Goal: Task Accomplishment & Management: Use online tool/utility

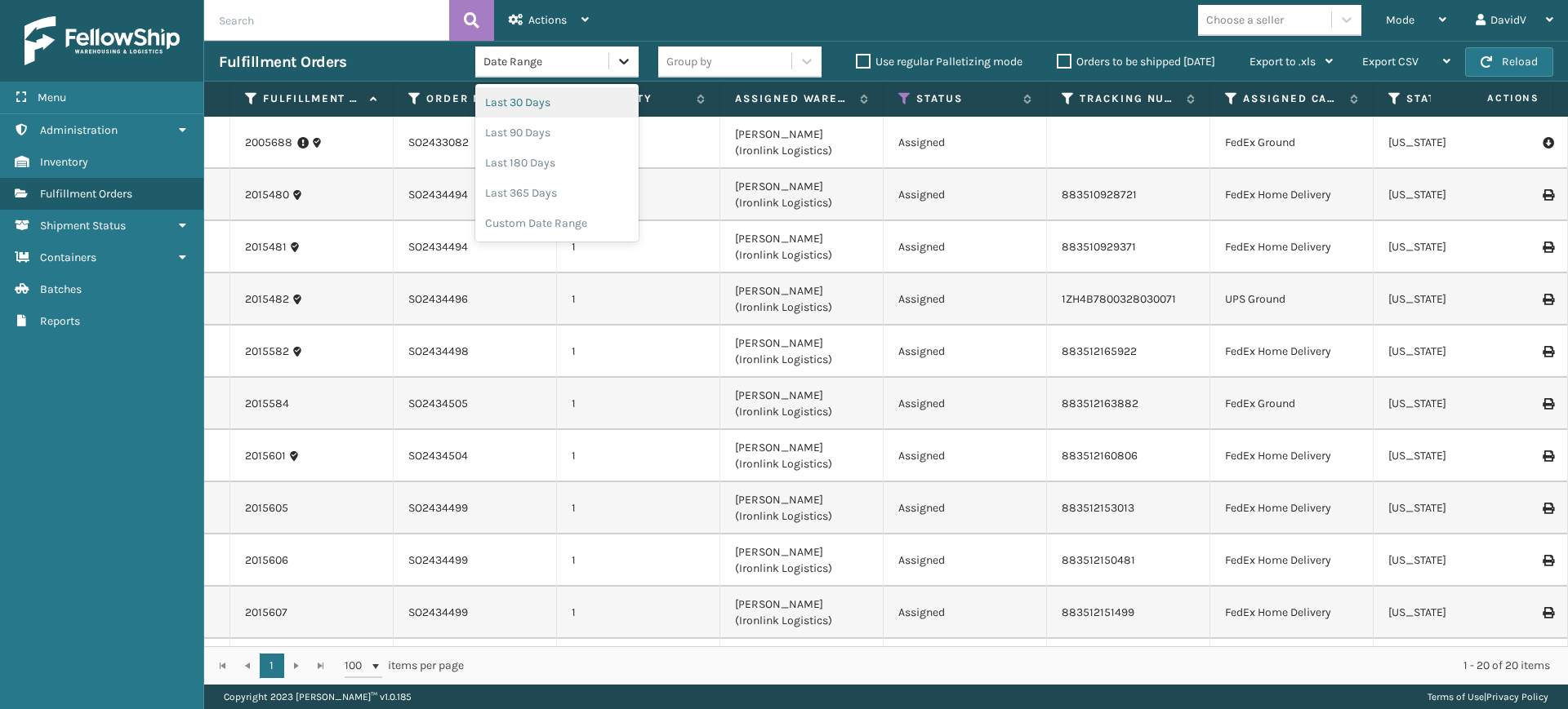
click at [631, 61] on div at bounding box center [624, 61] width 30 height 30
click at [545, 214] on div "Custom Date Range" at bounding box center [557, 223] width 163 height 30
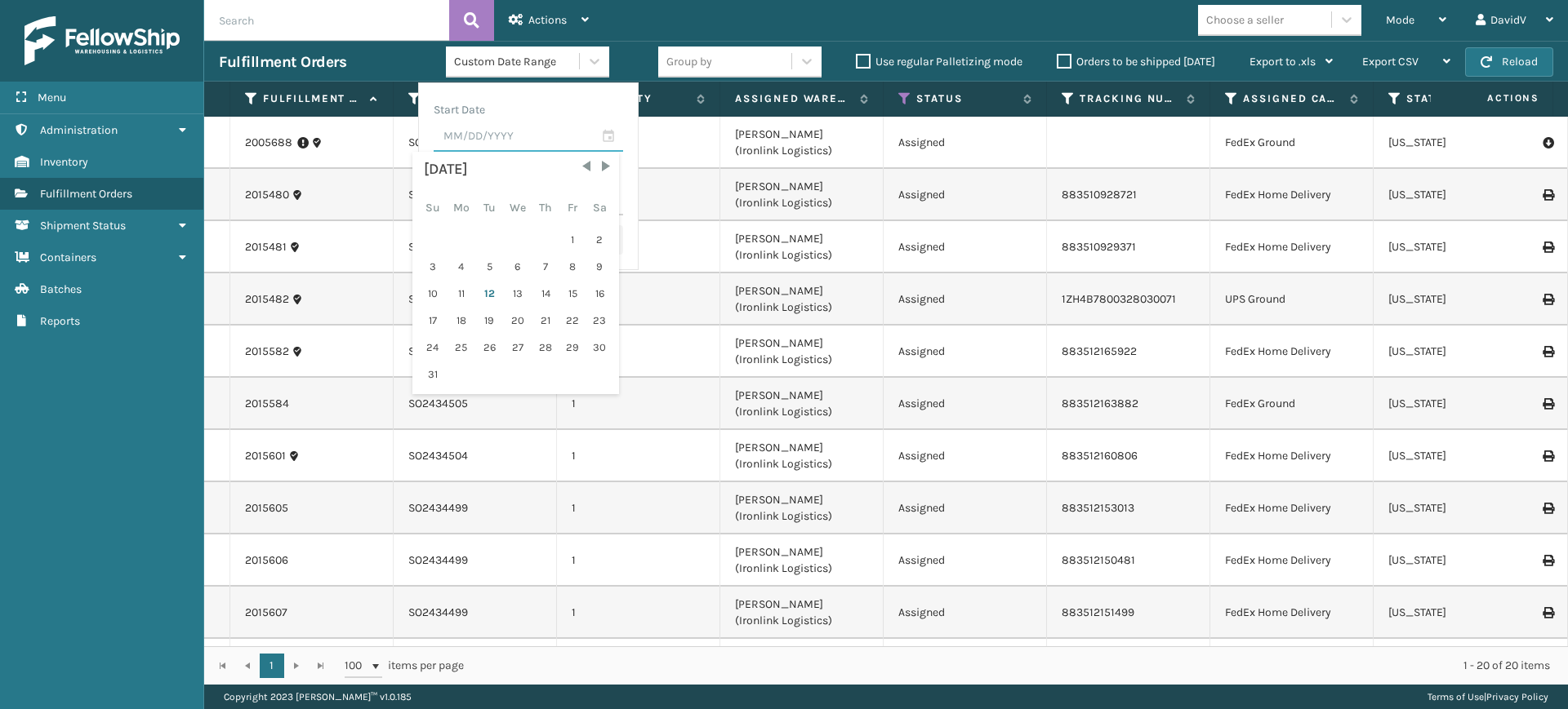
click at [493, 133] on input "text" at bounding box center [528, 136] width 189 height 30
click at [481, 299] on div "12" at bounding box center [488, 293] width 24 height 24
type input "[DATE]"
click at [507, 198] on input "text" at bounding box center [528, 201] width 189 height 30
click at [485, 353] on div "12" at bounding box center [488, 356] width 24 height 24
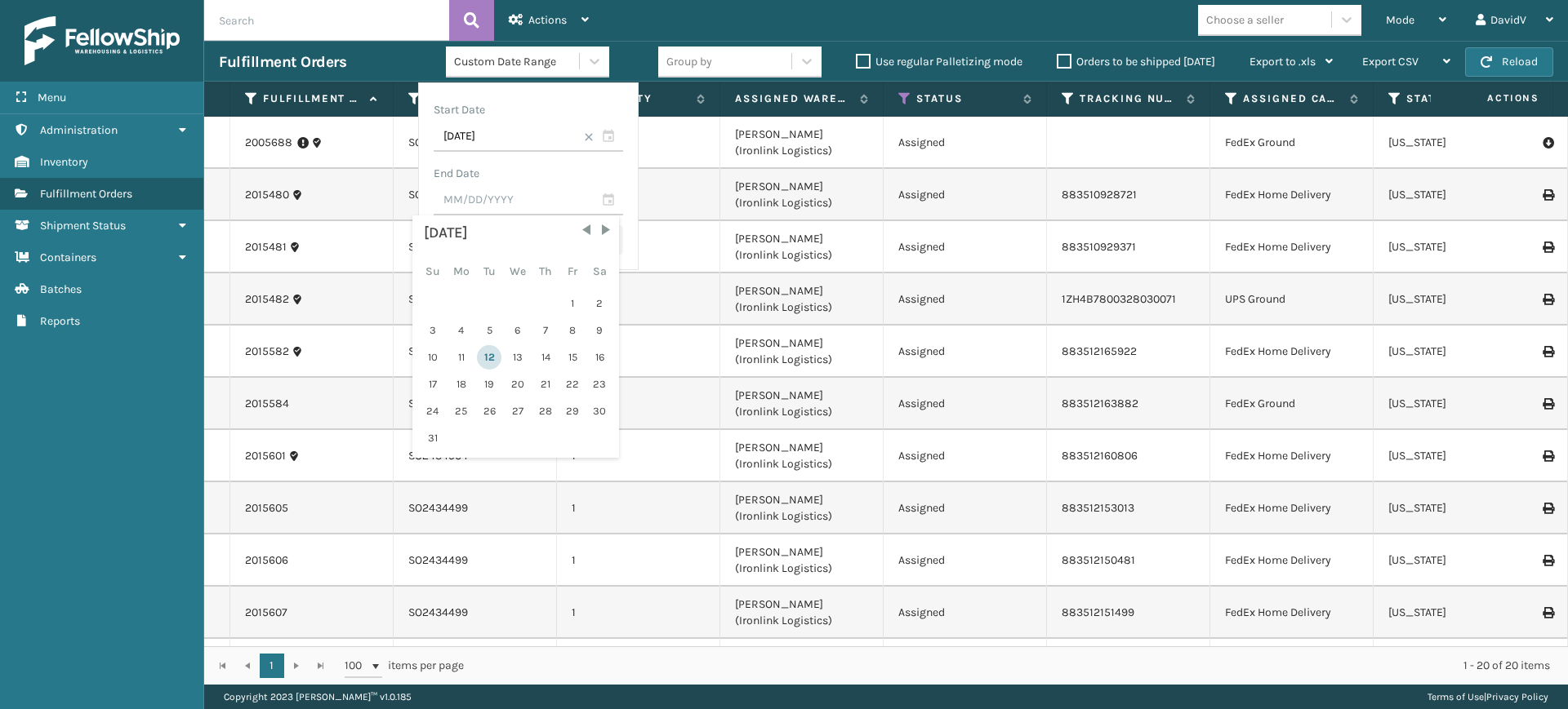
type input "[DATE]"
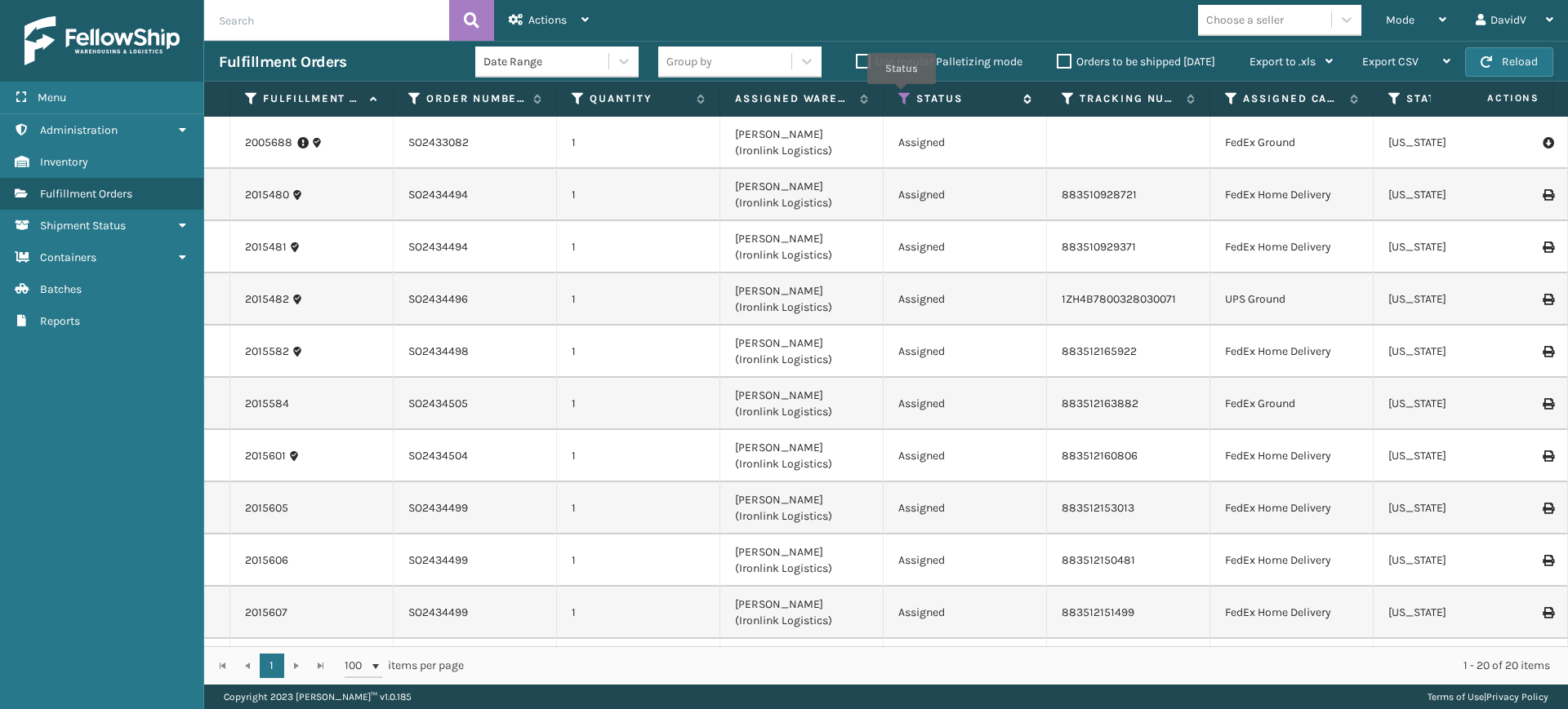
click at [902, 95] on icon at bounding box center [905, 98] width 13 height 14
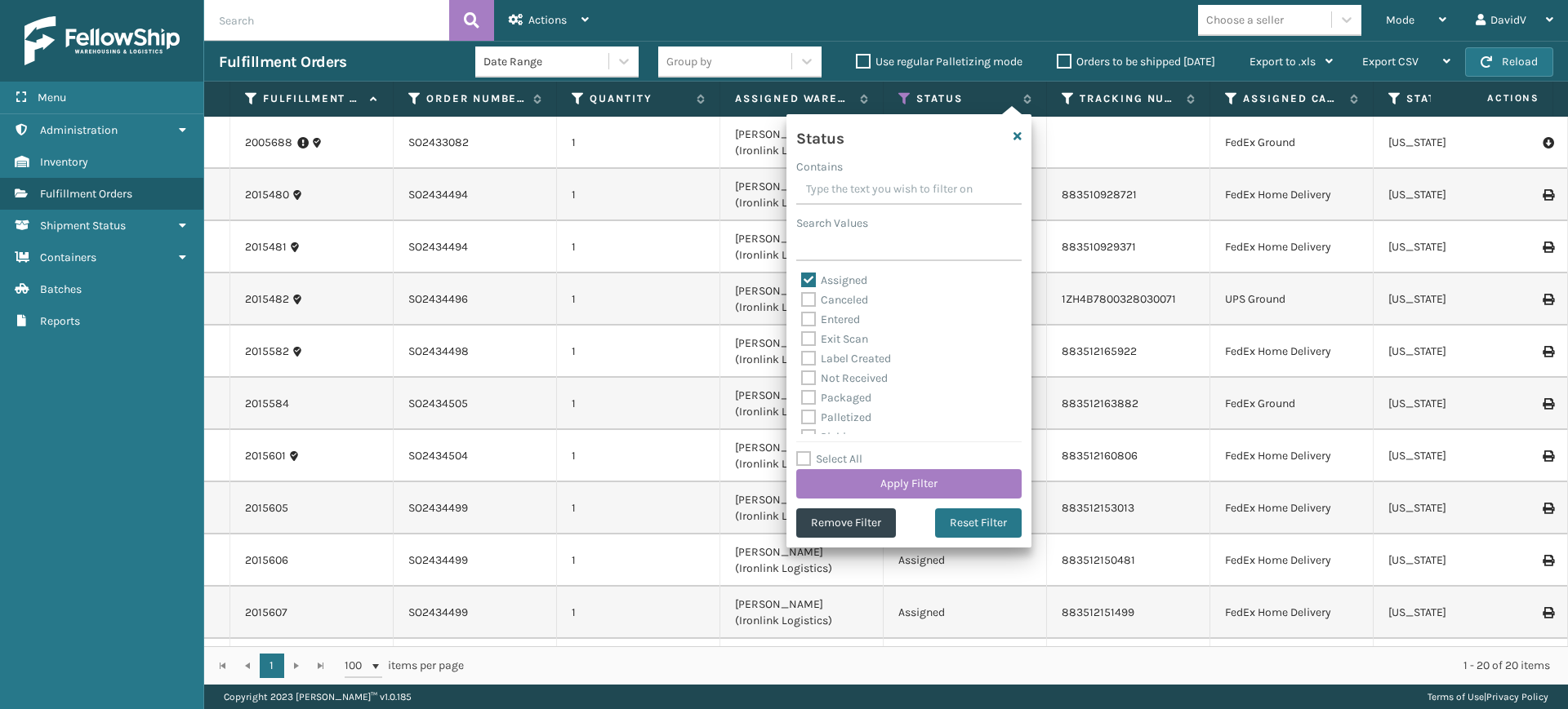
click at [854, 336] on label "Exit Scan" at bounding box center [834, 339] width 67 height 13
click at [802, 336] on input "Exit Scan" at bounding box center [801, 334] width 1 height 11
checkbox input "true"
click at [810, 283] on label "Assigned" at bounding box center [834, 281] width 66 height 13
click at [802, 281] on input "Assigned" at bounding box center [801, 276] width 1 height 11
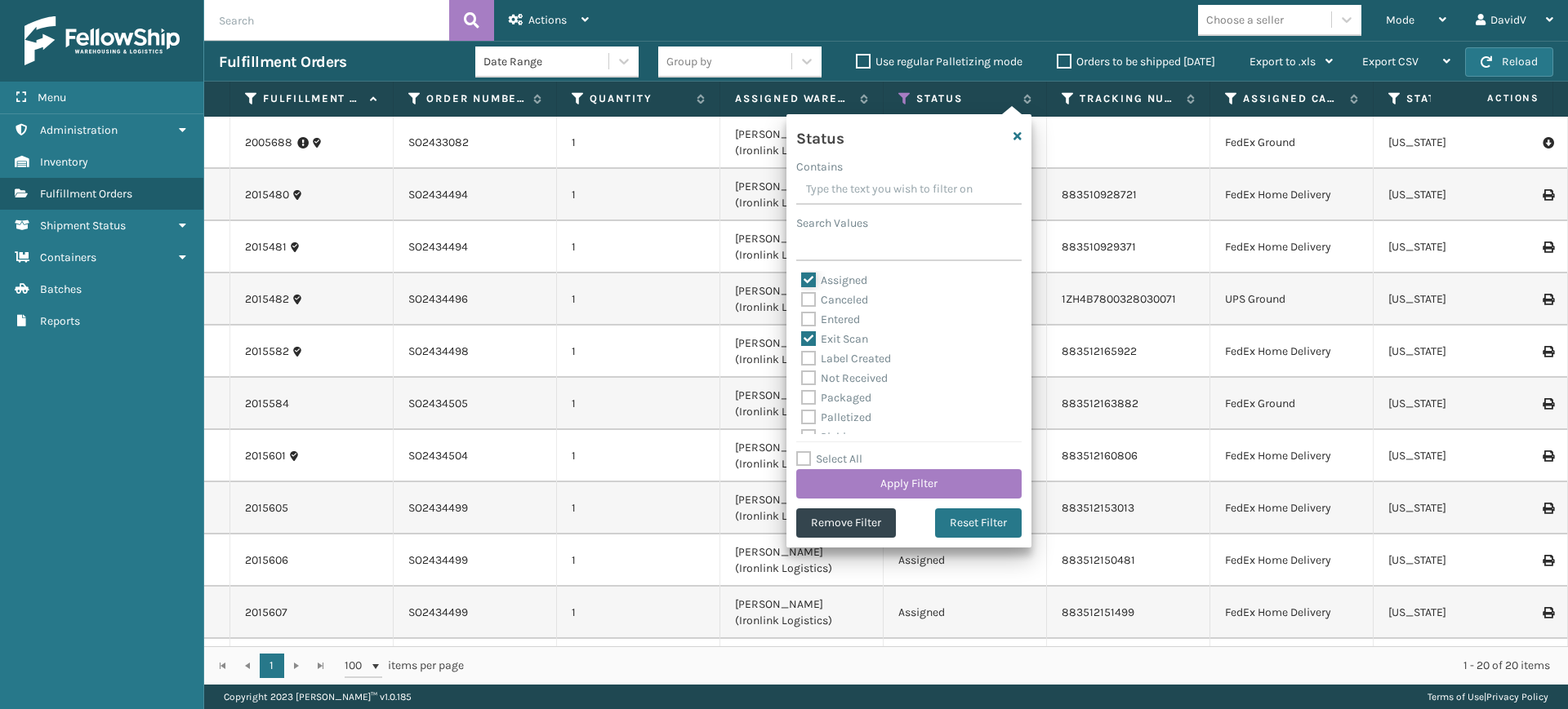
checkbox input "false"
click at [854, 485] on button "Apply Filter" at bounding box center [908, 483] width 225 height 30
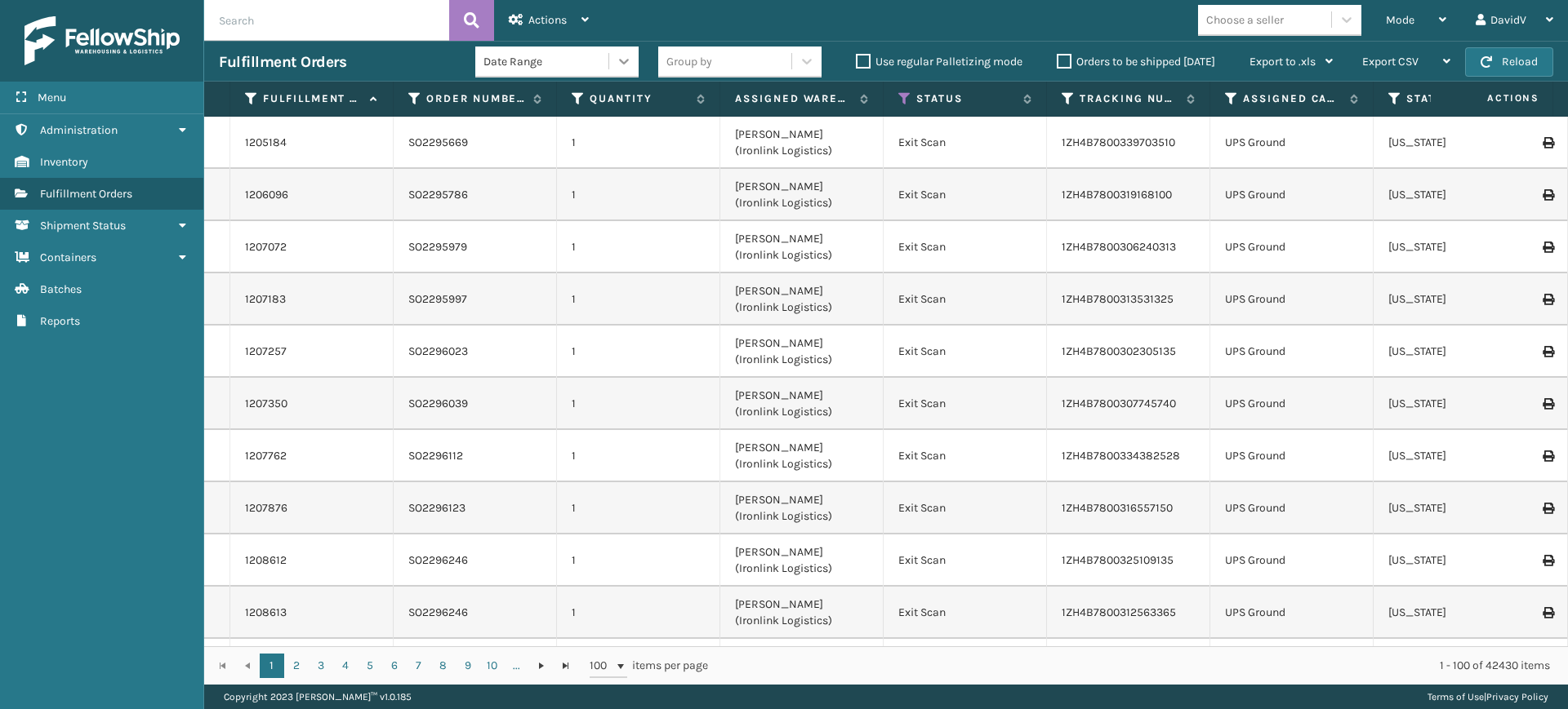
click at [623, 62] on icon at bounding box center [623, 61] width 16 height 16
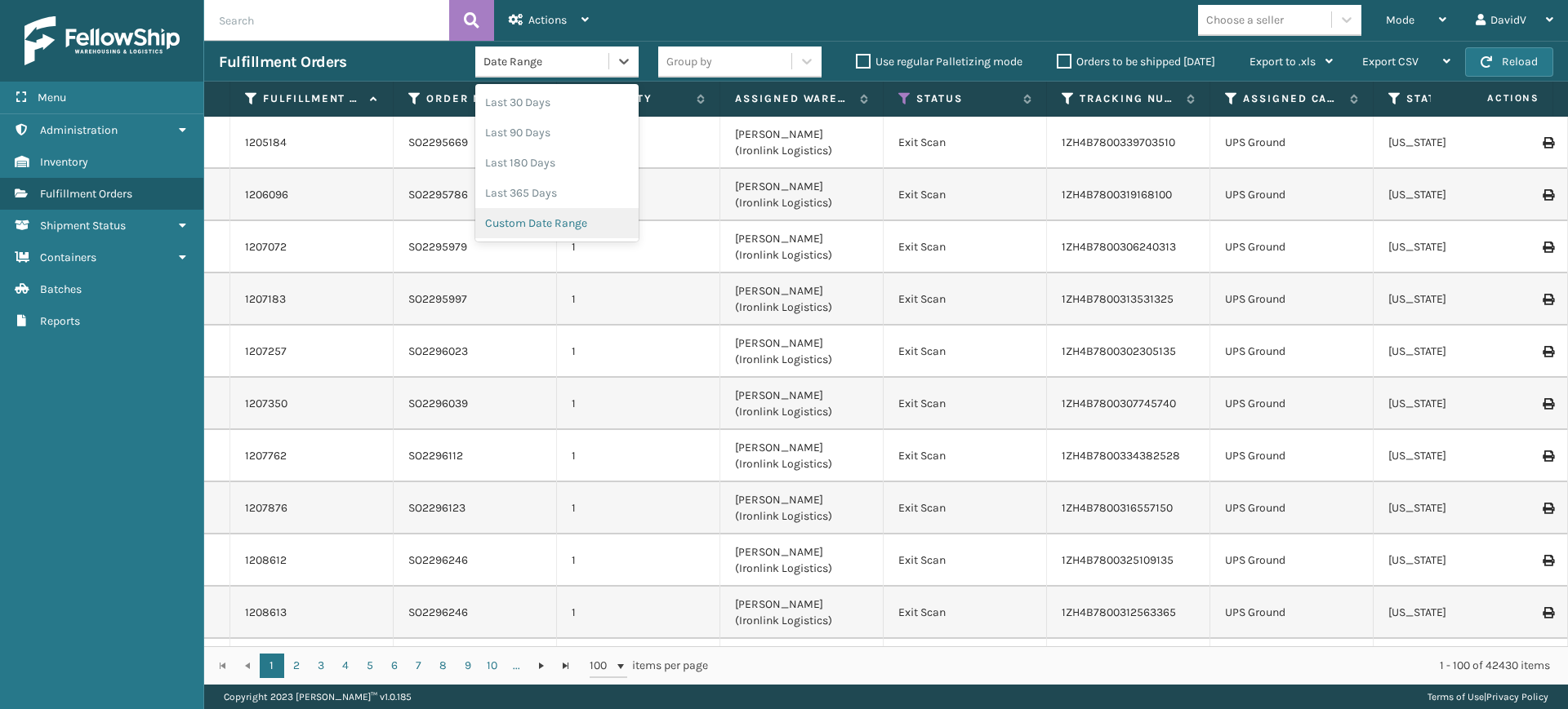
click at [550, 222] on div "Custom Date Range" at bounding box center [557, 223] width 163 height 30
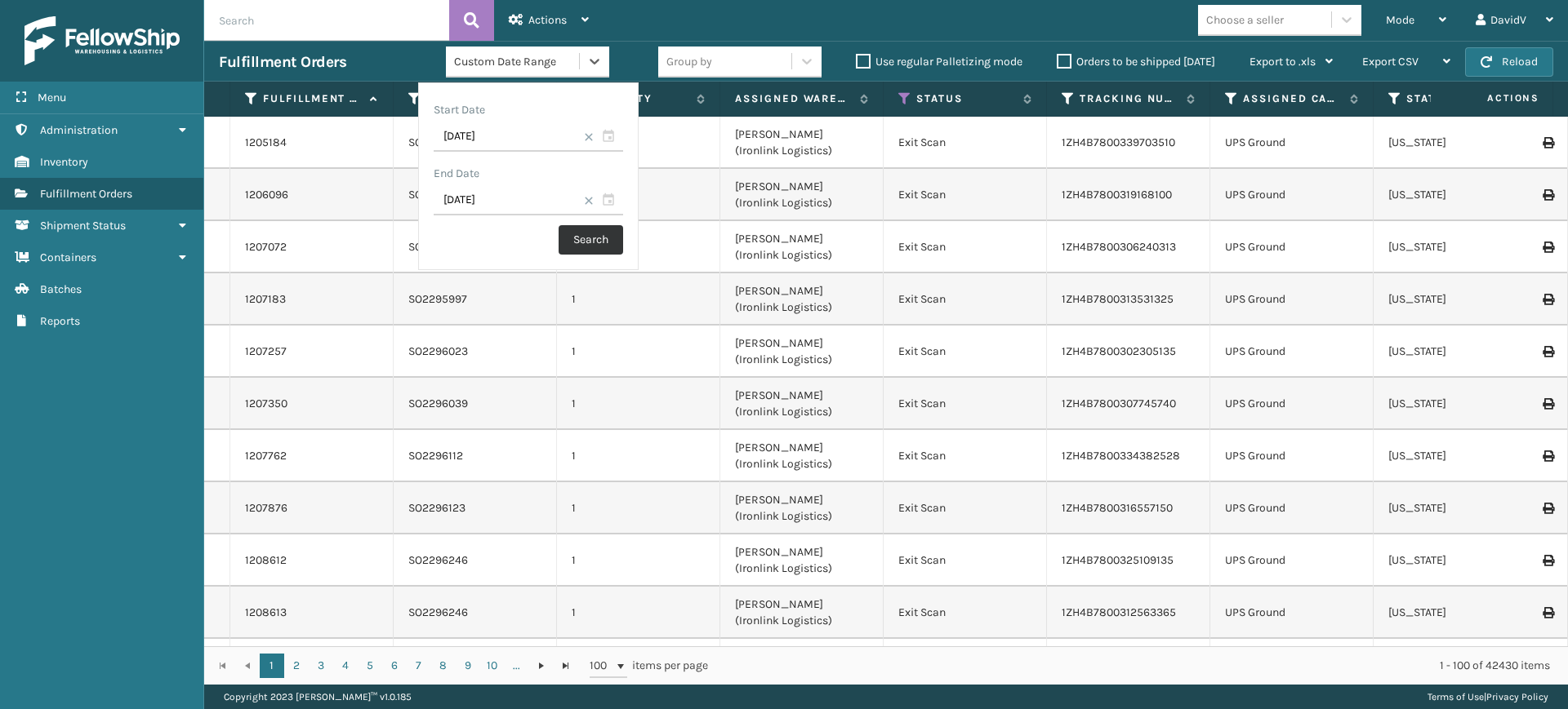
click at [585, 240] on button "Search" at bounding box center [590, 239] width 64 height 30
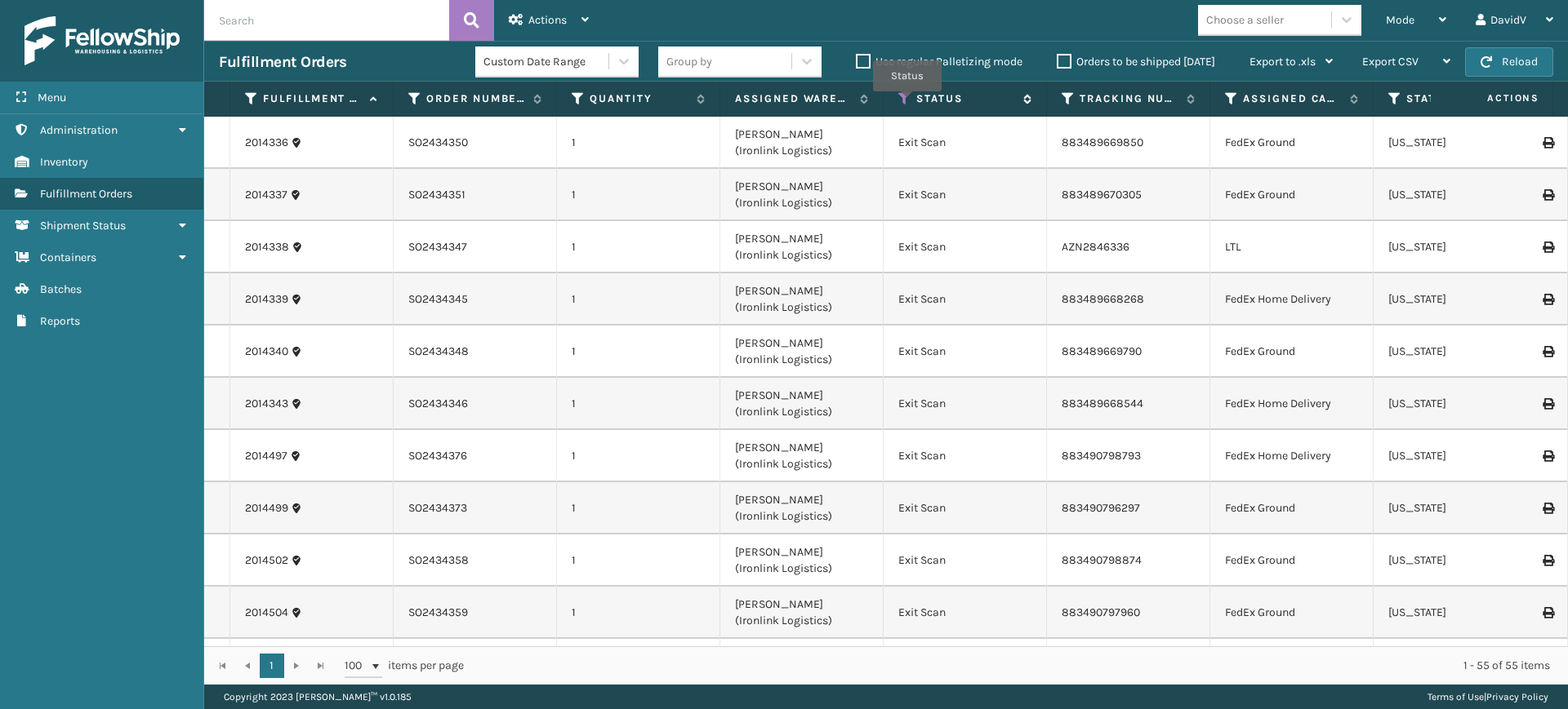
click at [902, 100] on icon at bounding box center [905, 98] width 13 height 14
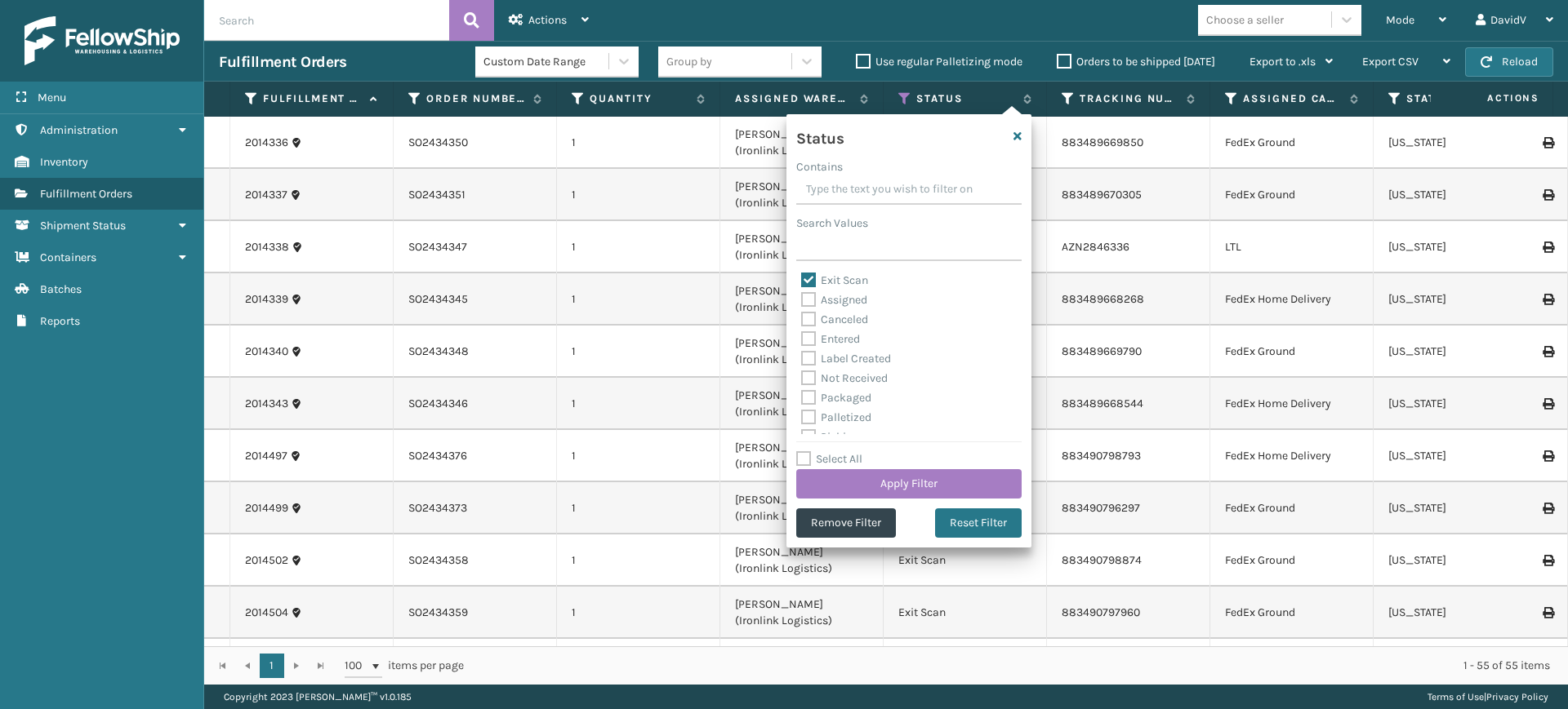
click at [807, 278] on label "Exit Scan" at bounding box center [834, 281] width 67 height 13
click at [802, 278] on input "Exit Scan" at bounding box center [801, 276] width 1 height 11
checkbox input "false"
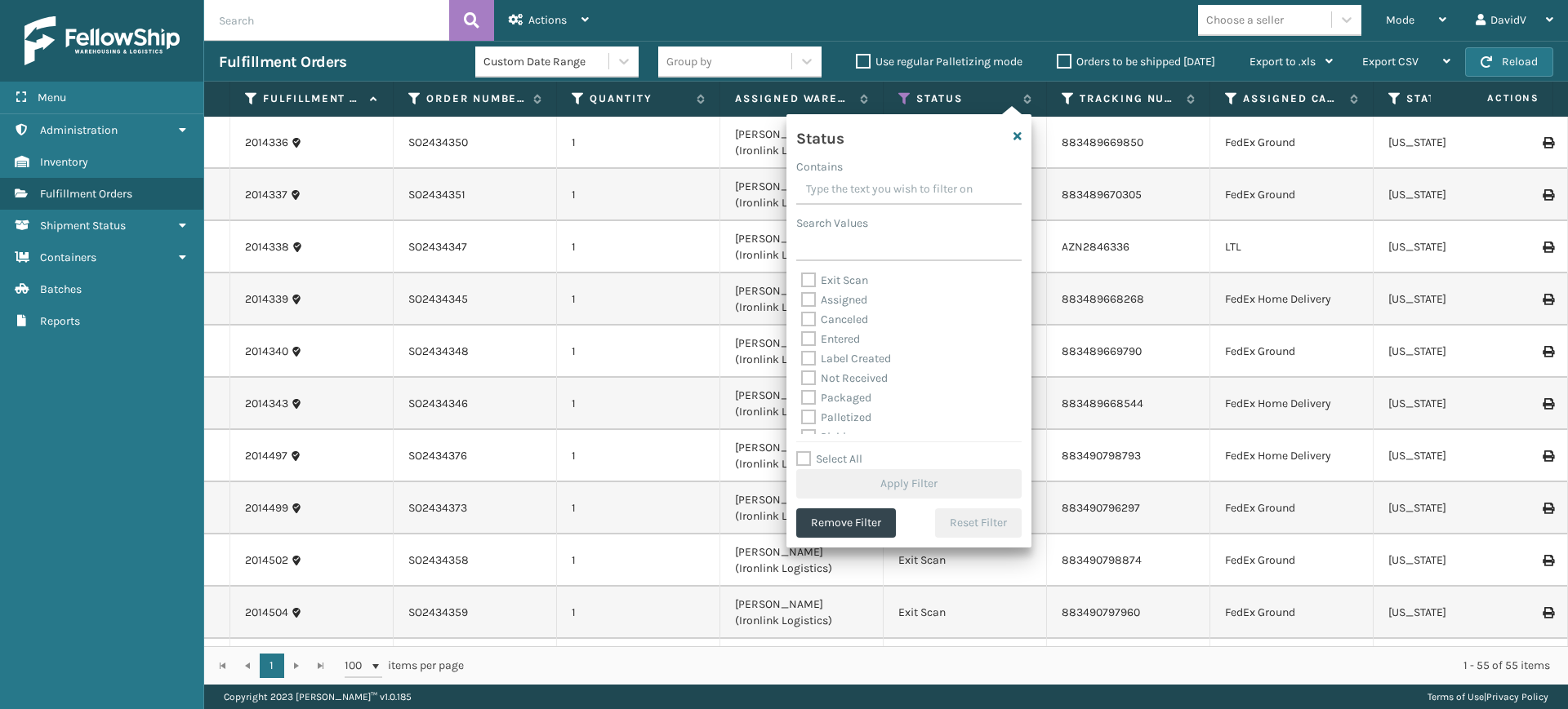
click at [838, 419] on label "Palletized" at bounding box center [835, 417] width 70 height 13
click at [802, 419] on input "Palletized" at bounding box center [801, 413] width 1 height 11
checkbox input "true"
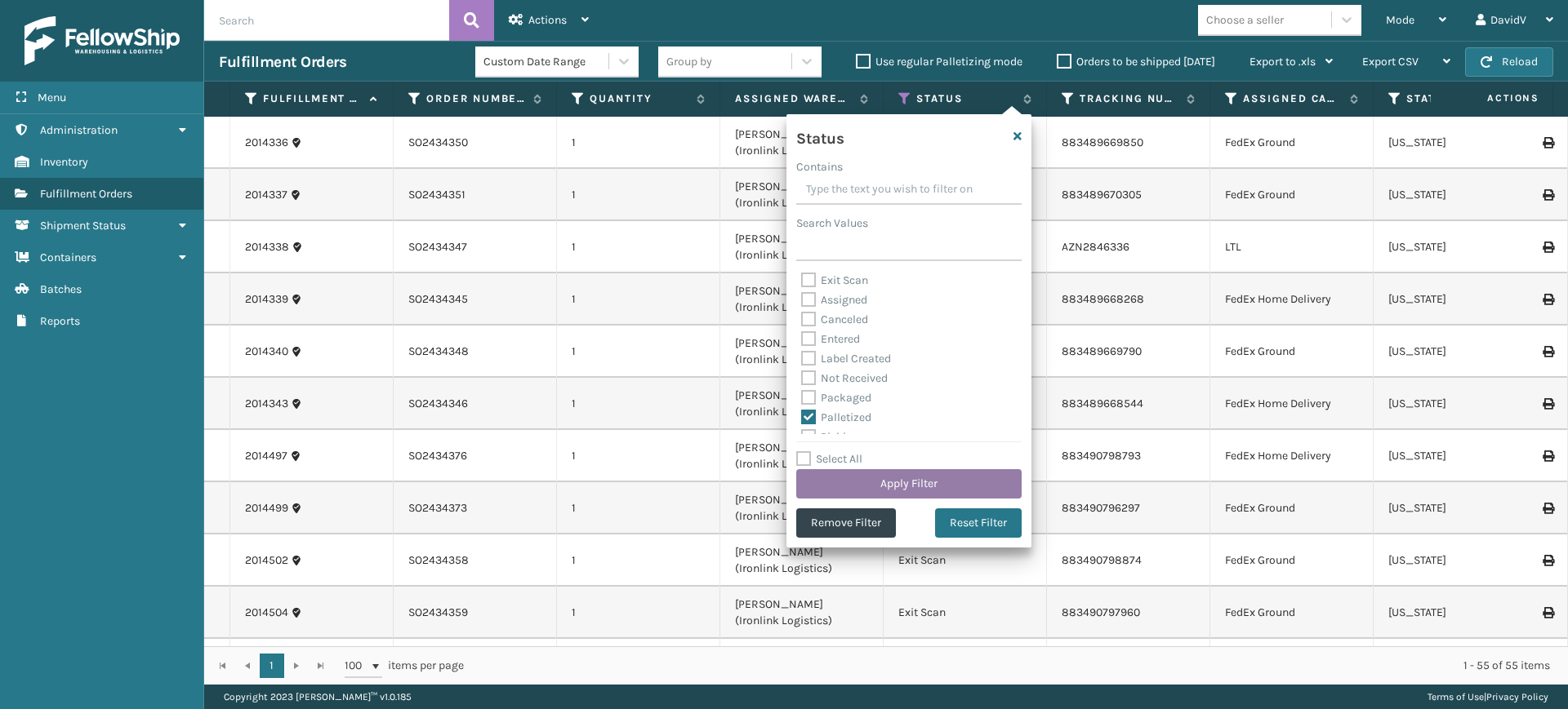
click at [844, 484] on button "Apply Filter" at bounding box center [908, 483] width 225 height 30
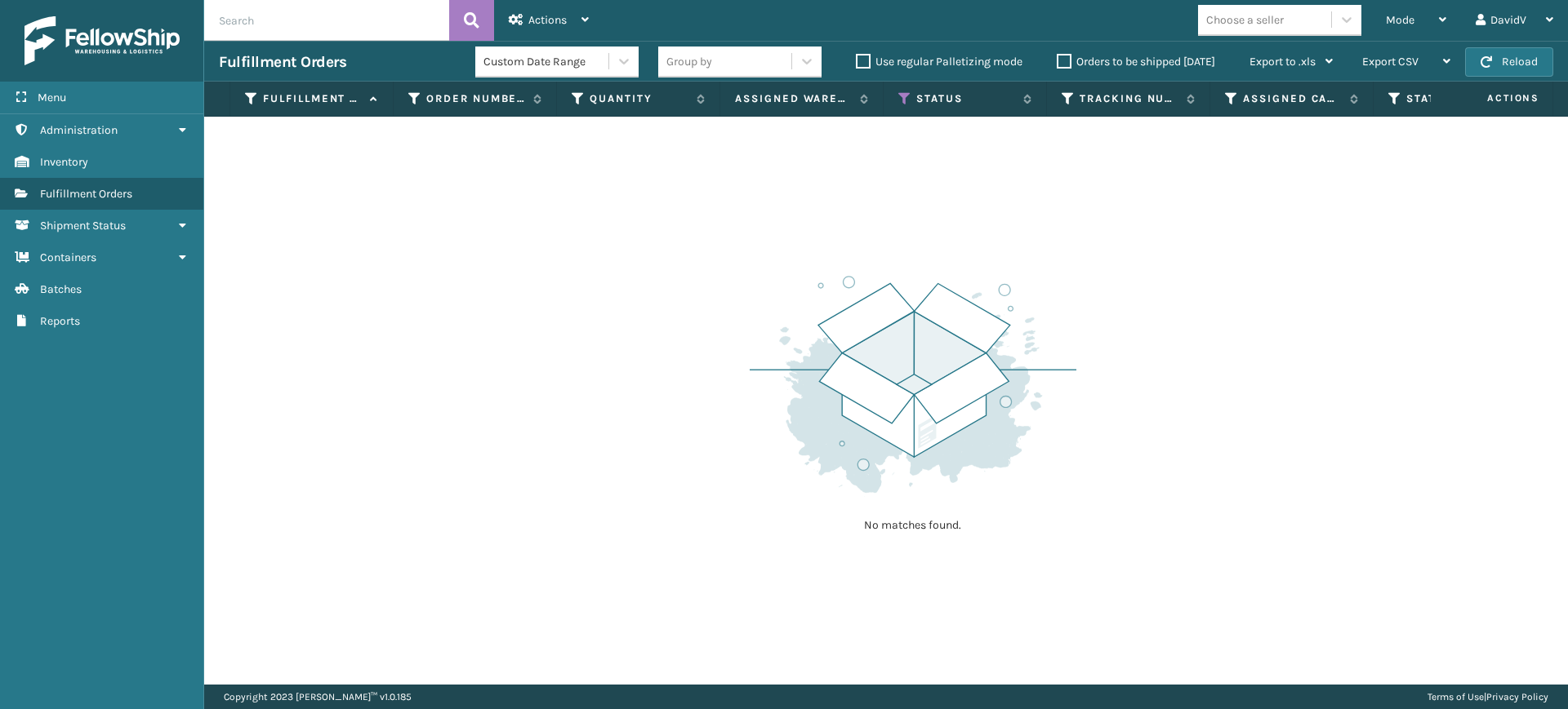
click at [1060, 59] on label "Orders to be shipped [DATE]" at bounding box center [1135, 61] width 159 height 13
click at [1058, 59] on input "Orders to be shipped [DATE]" at bounding box center [1057, 57] width 1 height 11
click at [1060, 59] on label "Orders to be shipped [DATE]" at bounding box center [1135, 61] width 159 height 13
click at [1058, 59] on input "Orders to be shipped [DATE]" at bounding box center [1057, 57] width 1 height 11
click at [908, 95] on icon at bounding box center [905, 98] width 13 height 14
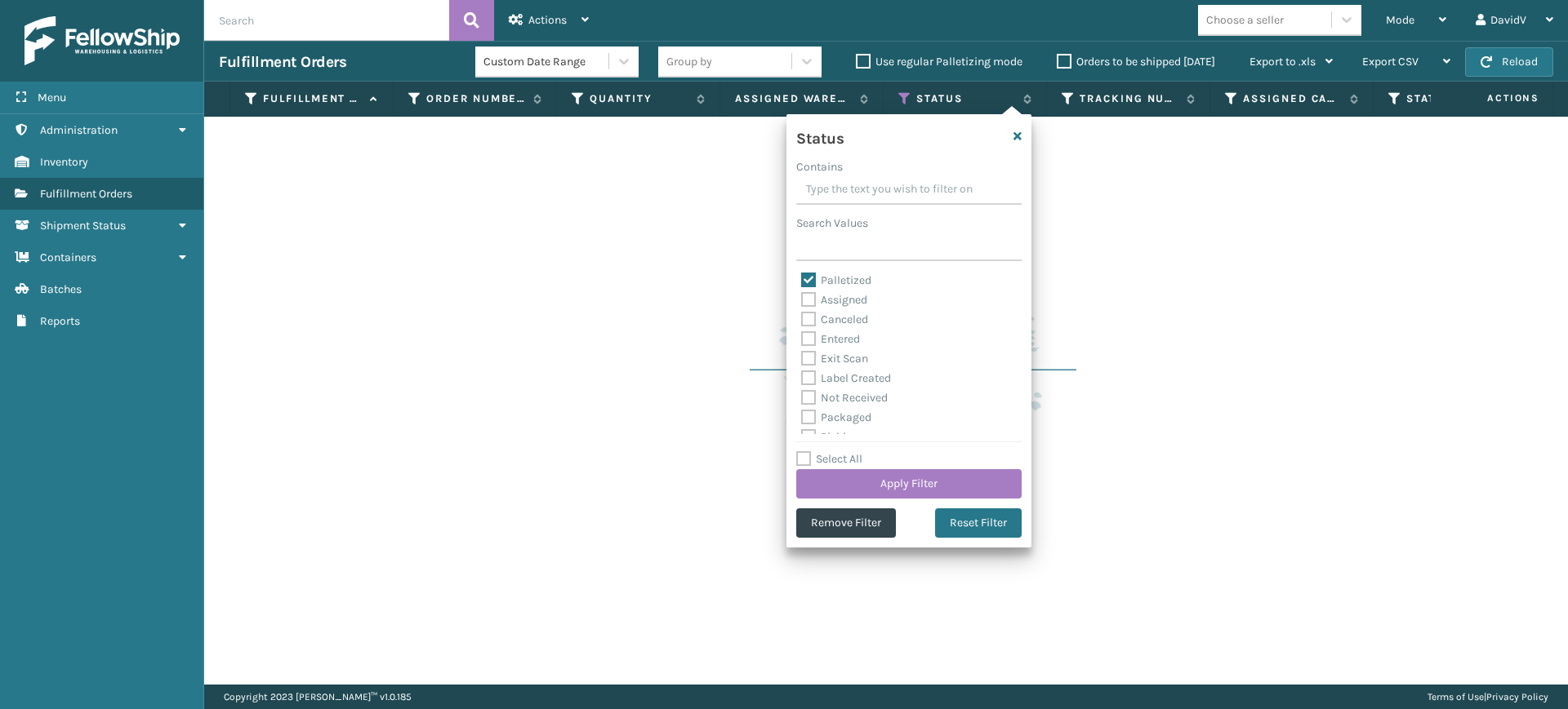
click at [809, 286] on label "Palletized" at bounding box center [835, 281] width 70 height 13
click at [802, 281] on input "Palletized" at bounding box center [801, 276] width 1 height 11
checkbox input "false"
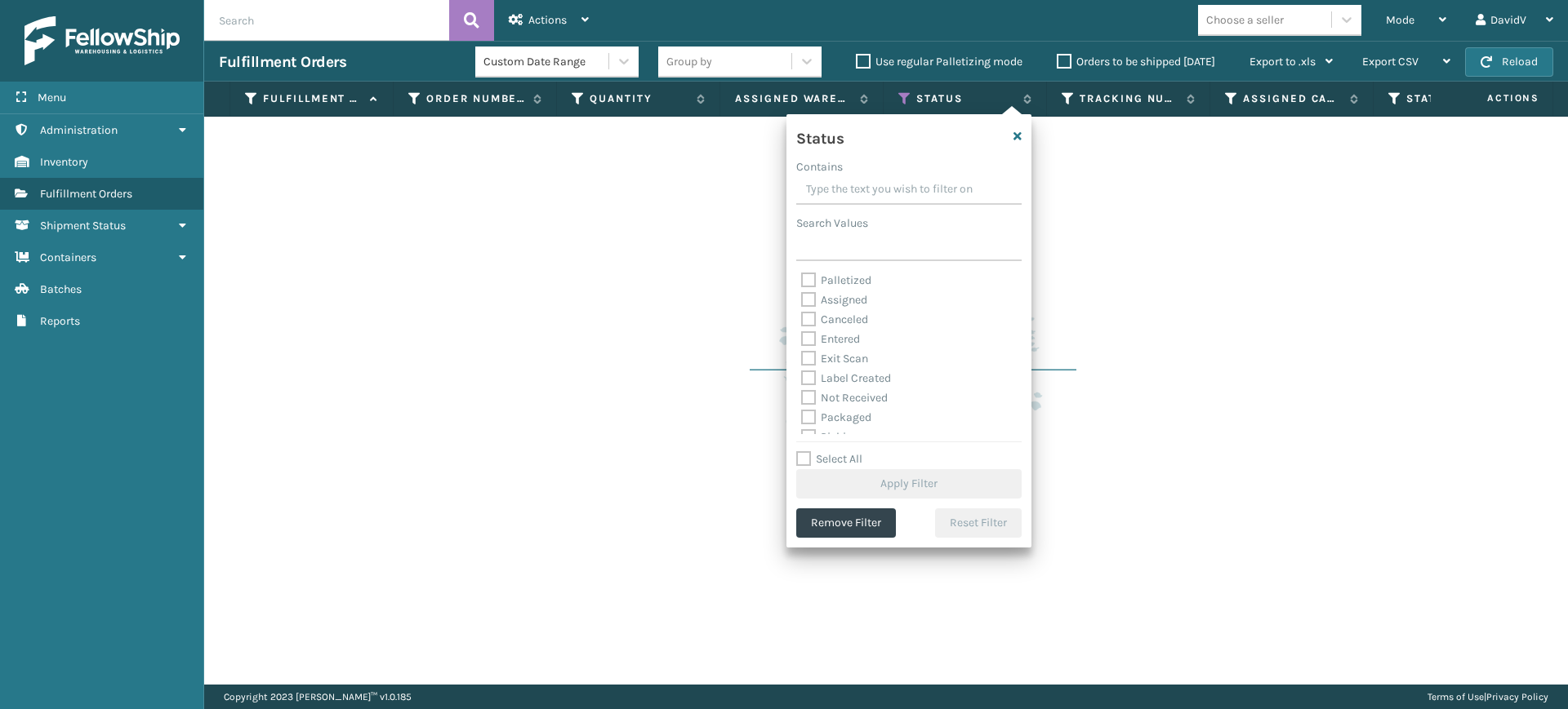
click at [810, 356] on label "Exit Scan" at bounding box center [834, 358] width 67 height 13
click at [802, 356] on input "Exit Scan" at bounding box center [801, 354] width 1 height 11
checkbox input "true"
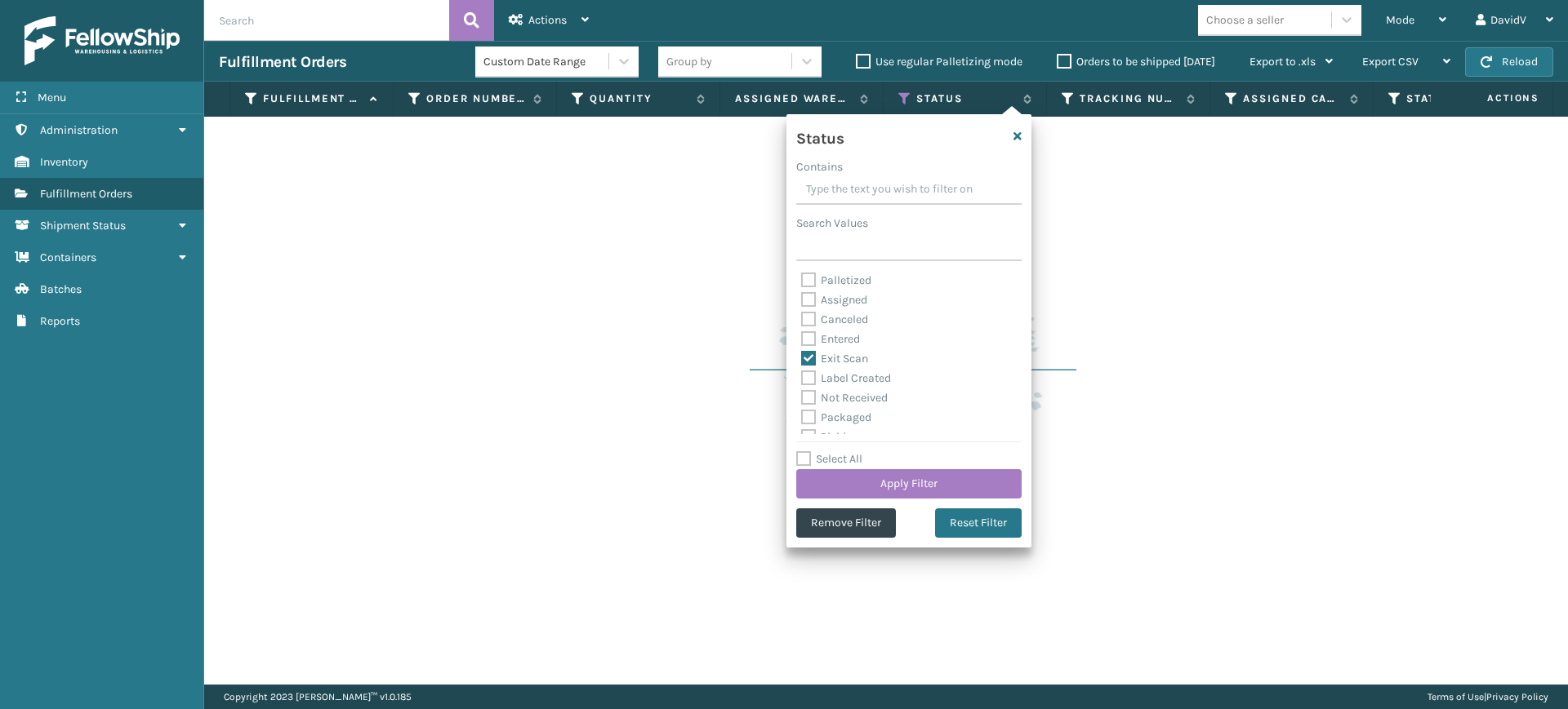
click at [811, 373] on label "Label Created" at bounding box center [845, 378] width 89 height 13
click at [802, 373] on input "Label Created" at bounding box center [801, 374] width 1 height 11
checkbox input "true"
click at [865, 479] on button "Apply Filter" at bounding box center [908, 483] width 225 height 30
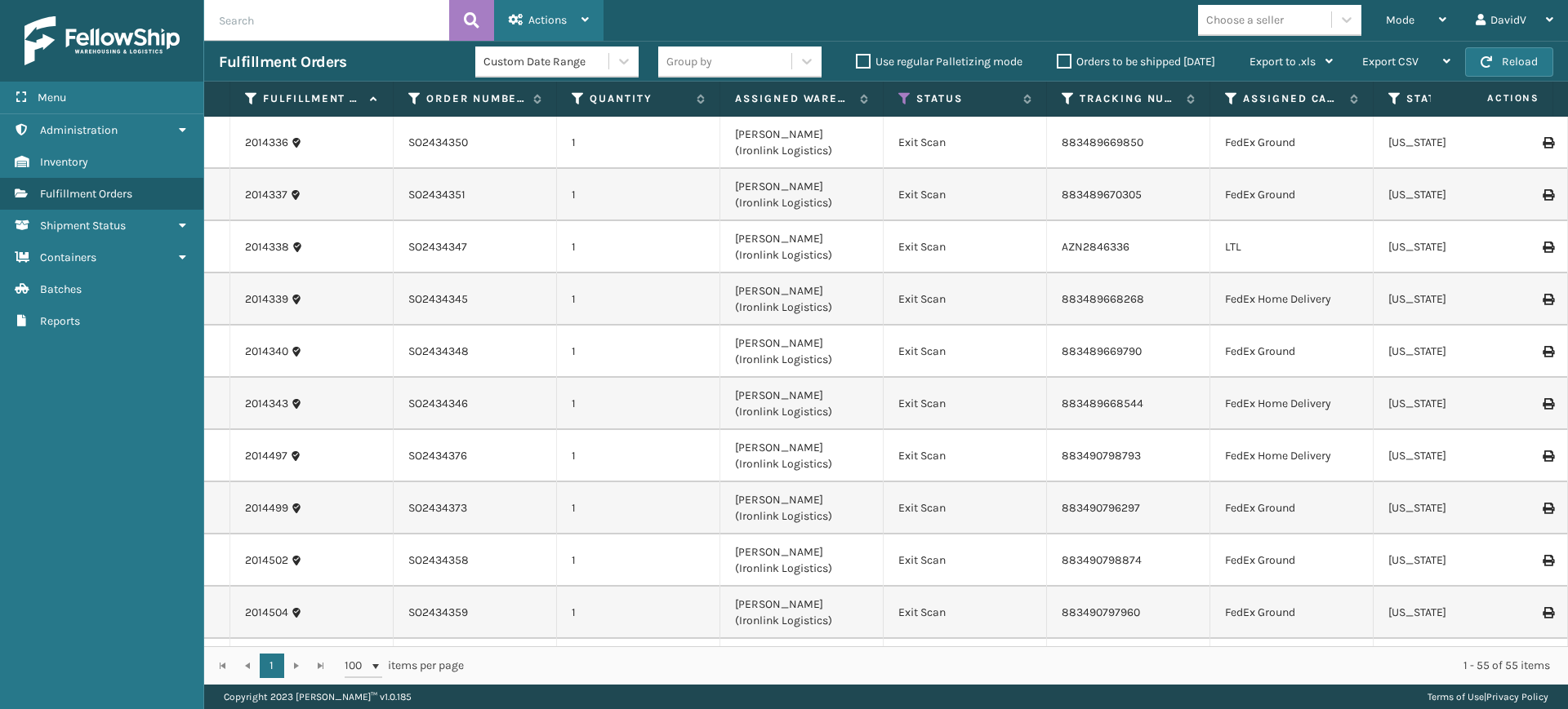
click at [582, 18] on icon at bounding box center [585, 19] width 8 height 12
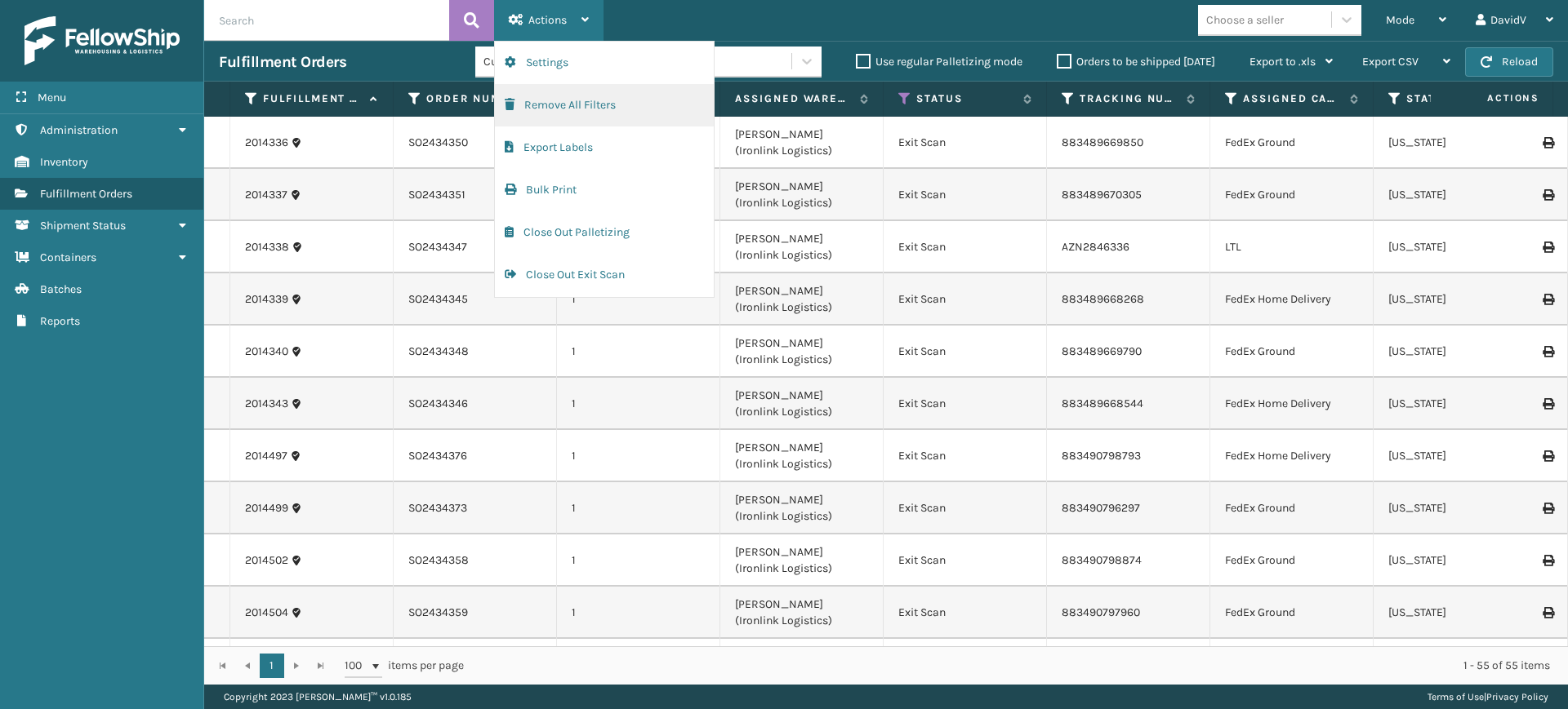
click at [590, 105] on button "Remove All Filters" at bounding box center [605, 105] width 219 height 42
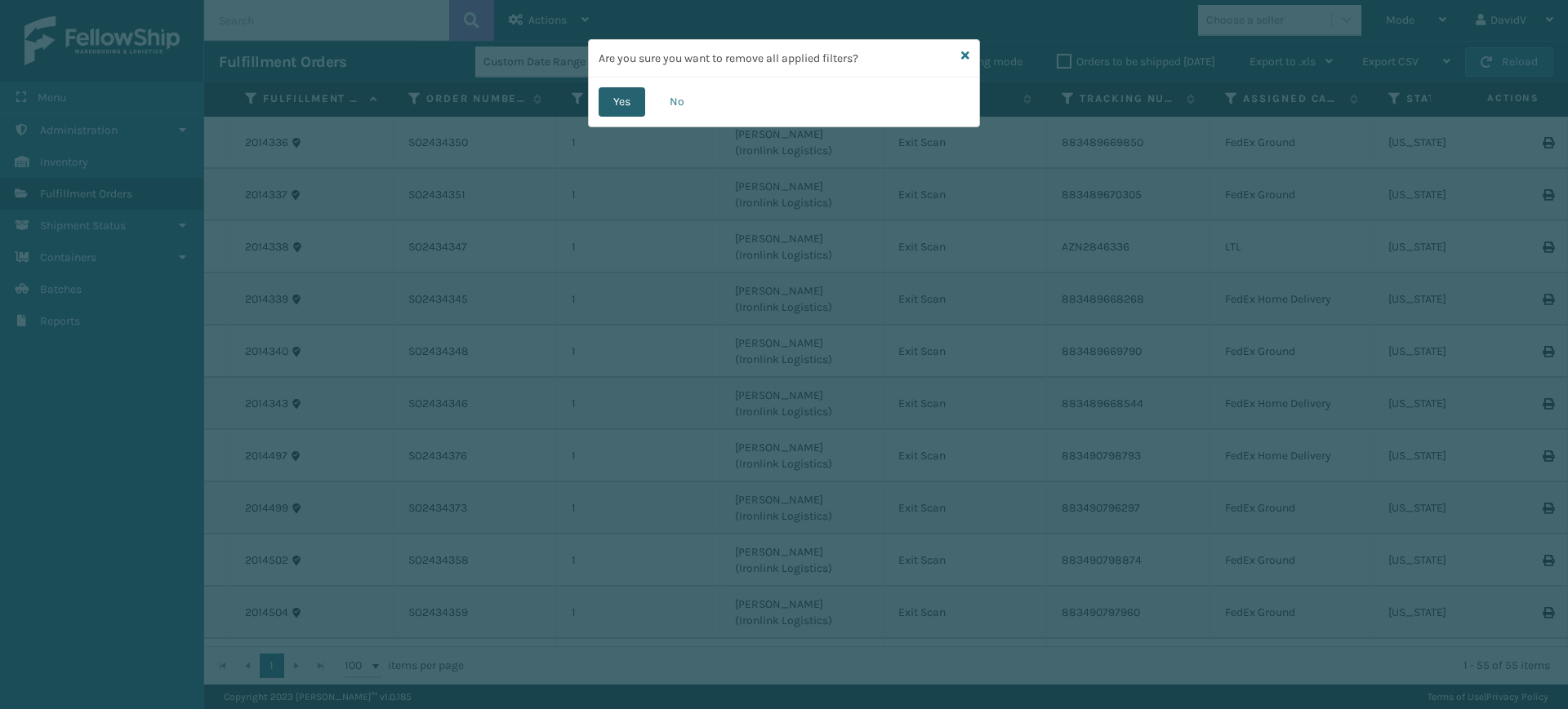
click at [636, 95] on button "Yes" at bounding box center [622, 102] width 46 height 30
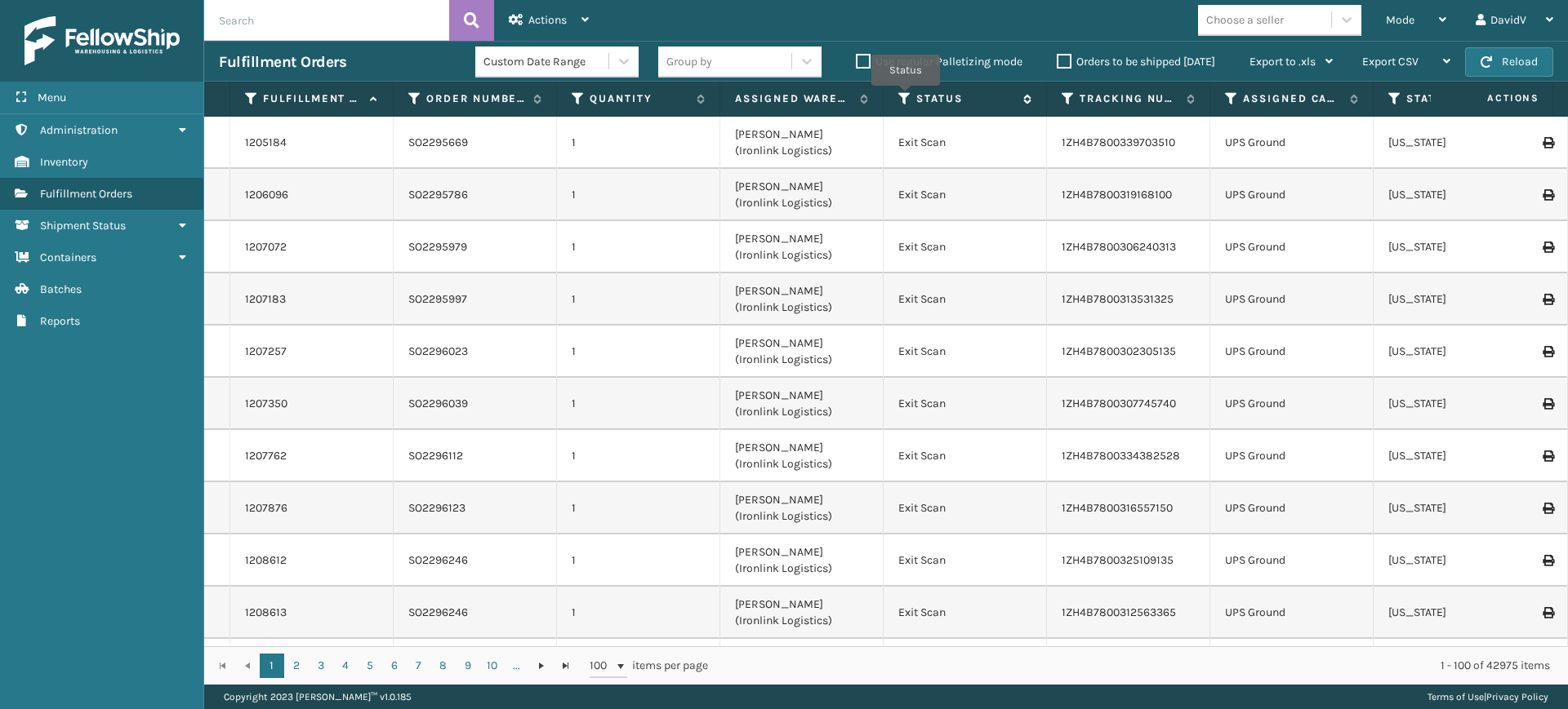
click at [907, 97] on icon at bounding box center [905, 98] width 13 height 14
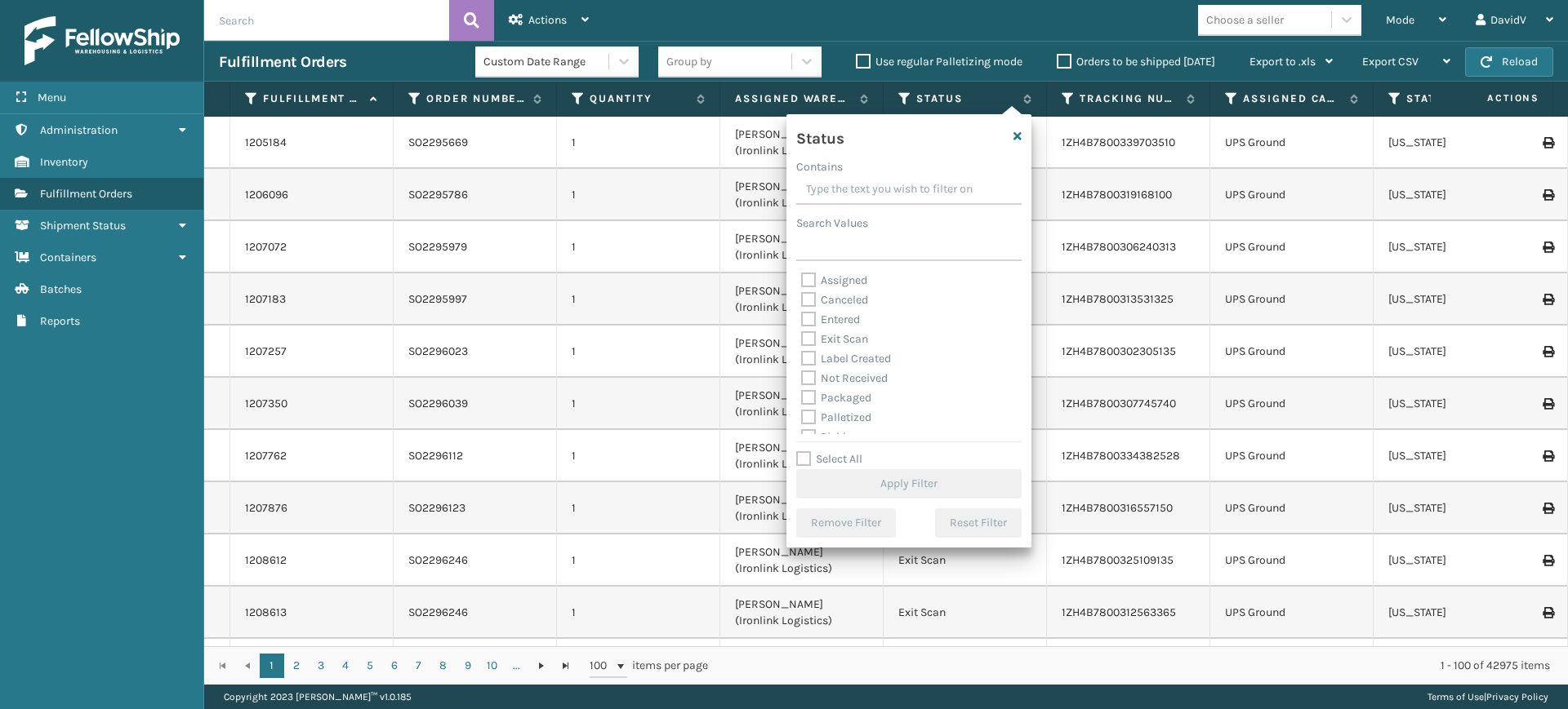
click at [848, 281] on label "Assigned" at bounding box center [834, 281] width 66 height 13
click at [802, 281] on input "Assigned" at bounding box center [801, 276] width 1 height 11
checkbox input "true"
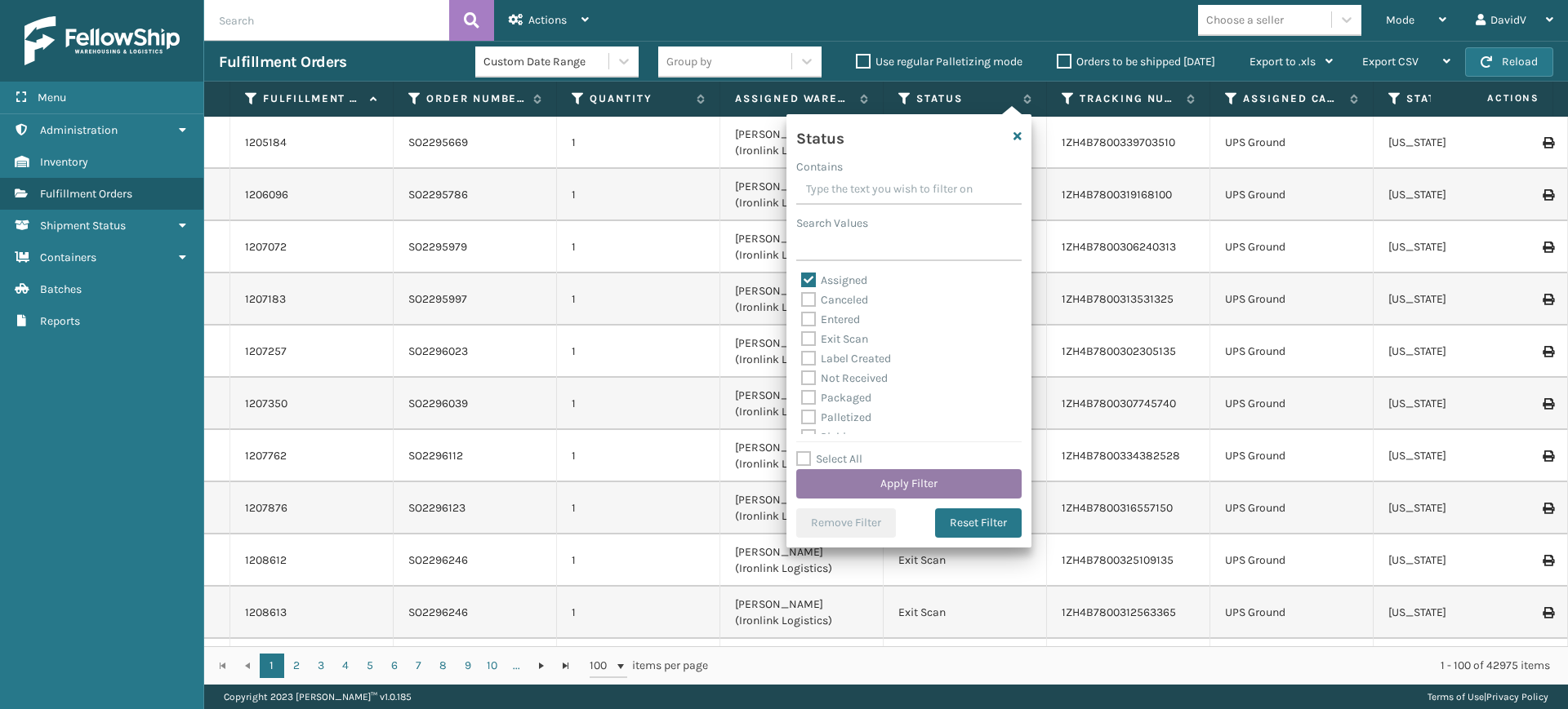
click at [885, 484] on button "Apply Filter" at bounding box center [908, 483] width 225 height 30
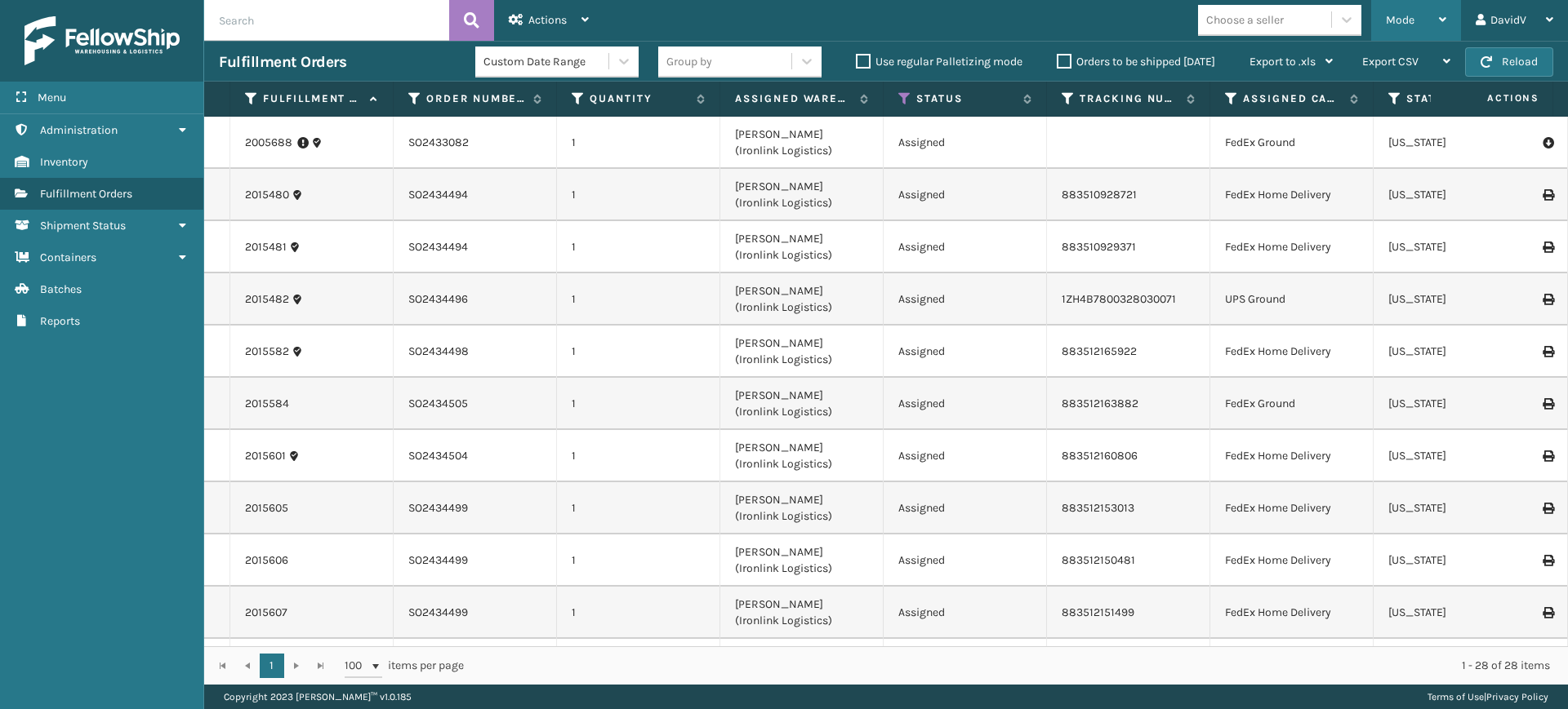
click at [1438, 21] on icon at bounding box center [1442, 19] width 8 height 12
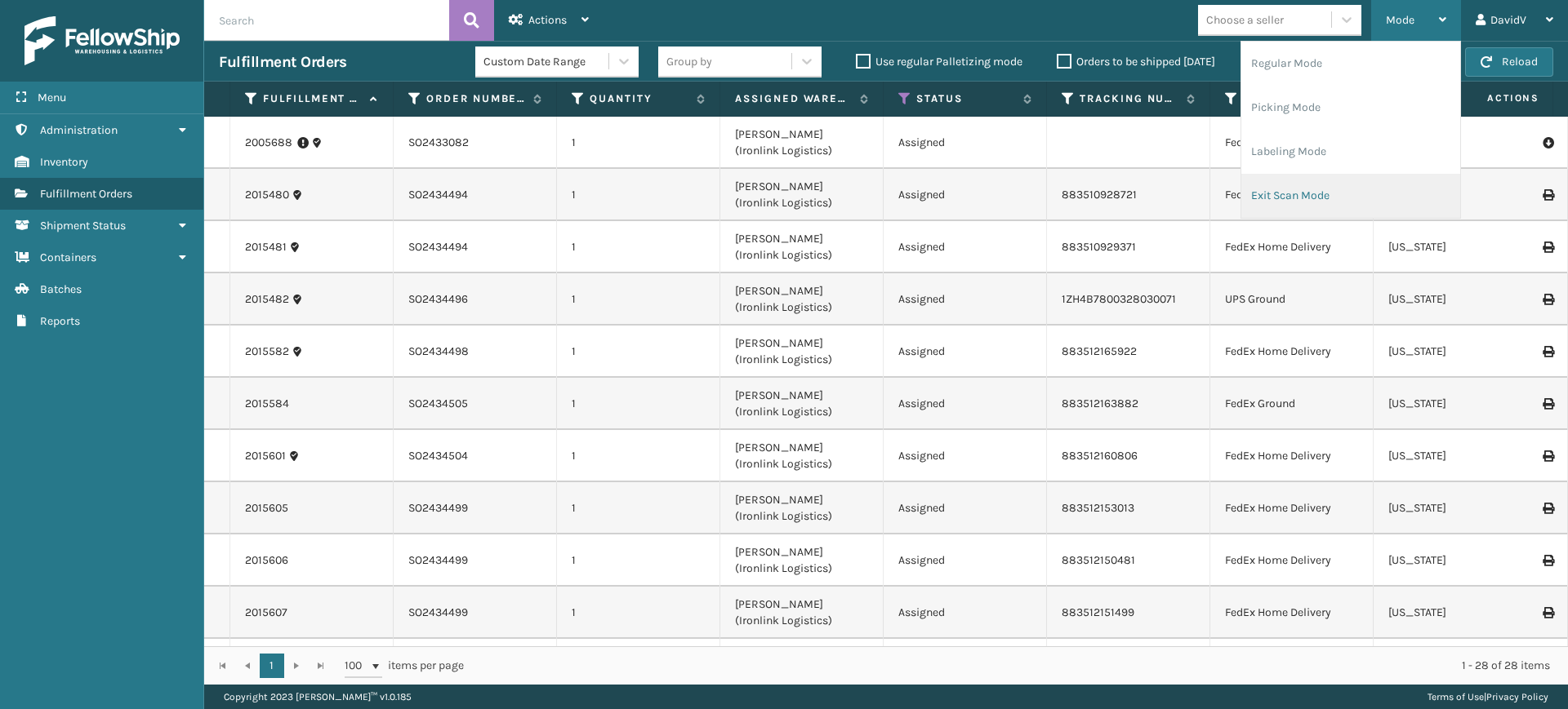
click at [1322, 207] on li "Exit Scan Mode" at bounding box center [1351, 196] width 219 height 44
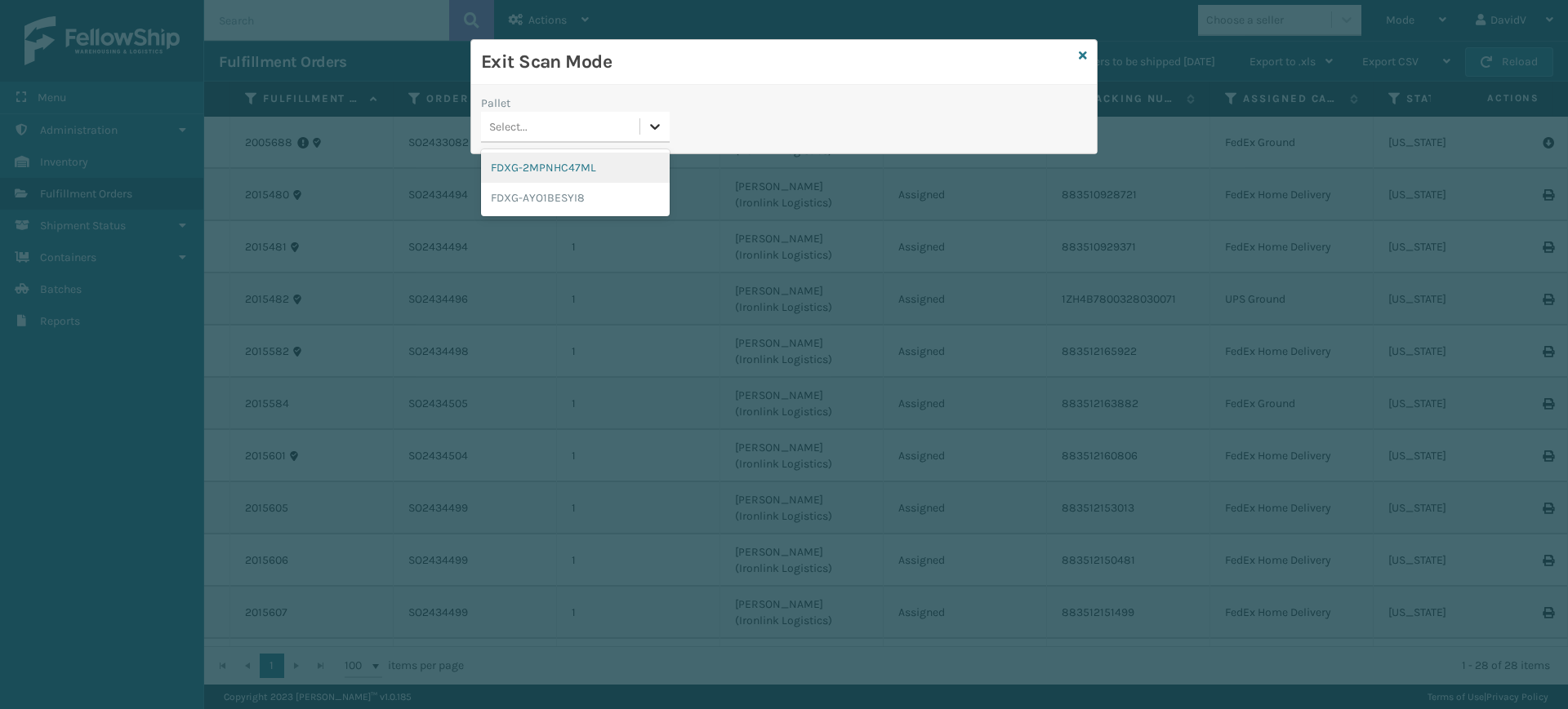
click at [660, 121] on icon at bounding box center [655, 126] width 16 height 16
click at [813, 108] on div "Pallet option FDXG-2MPNHC47ML focused, 1 of 2. 2 results available. Use Up and …" at bounding box center [784, 124] width 626 height 58
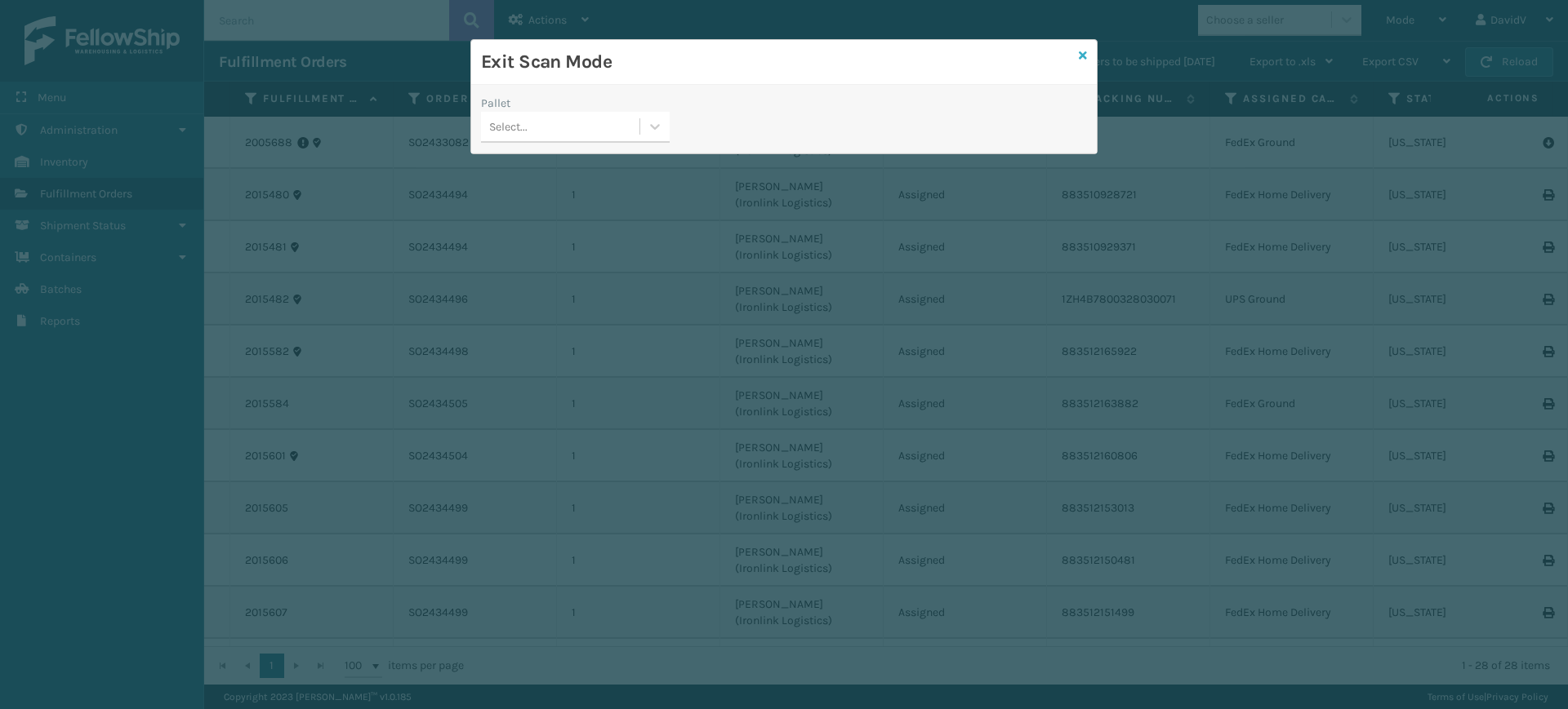
click at [1081, 57] on icon at bounding box center [1083, 56] width 8 height 12
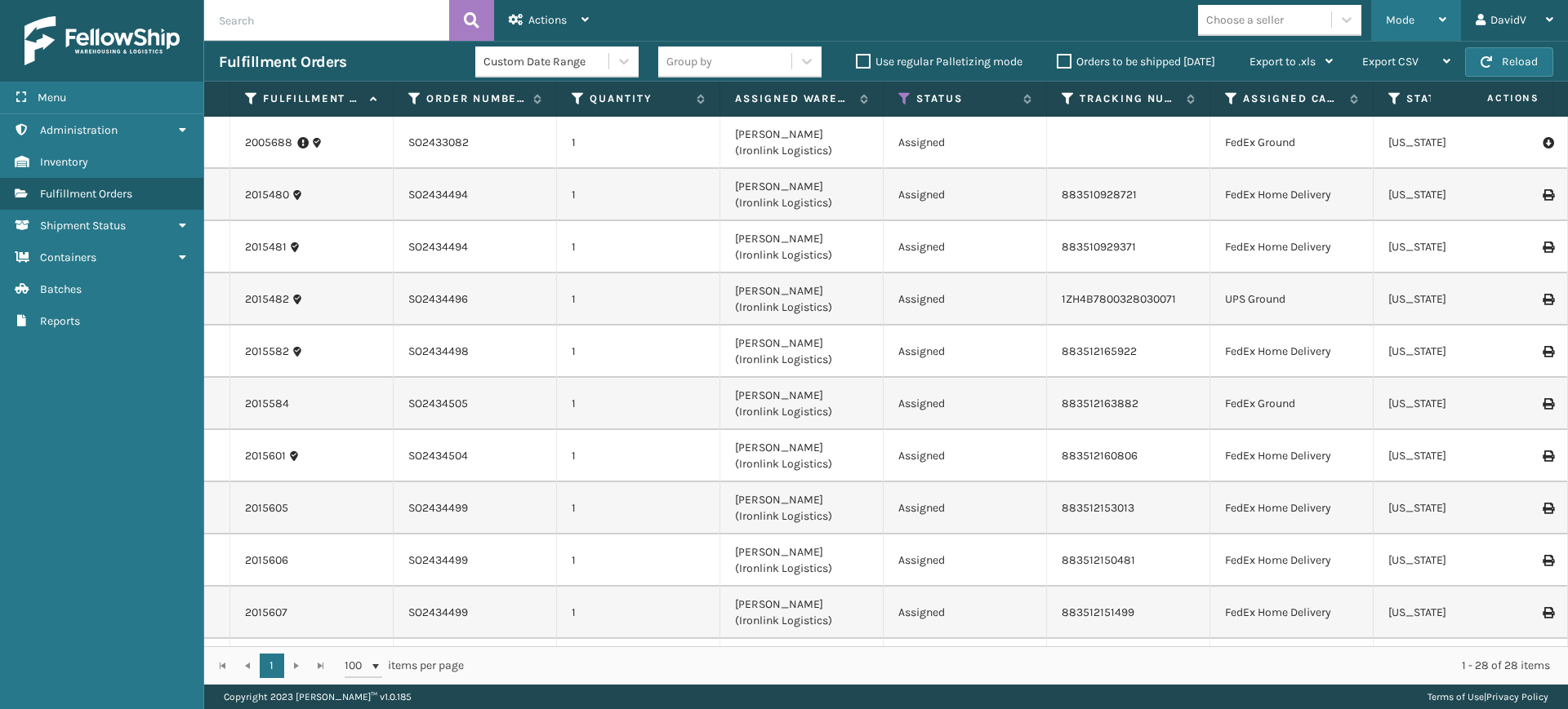
click at [1443, 23] on icon at bounding box center [1442, 19] width 8 height 12
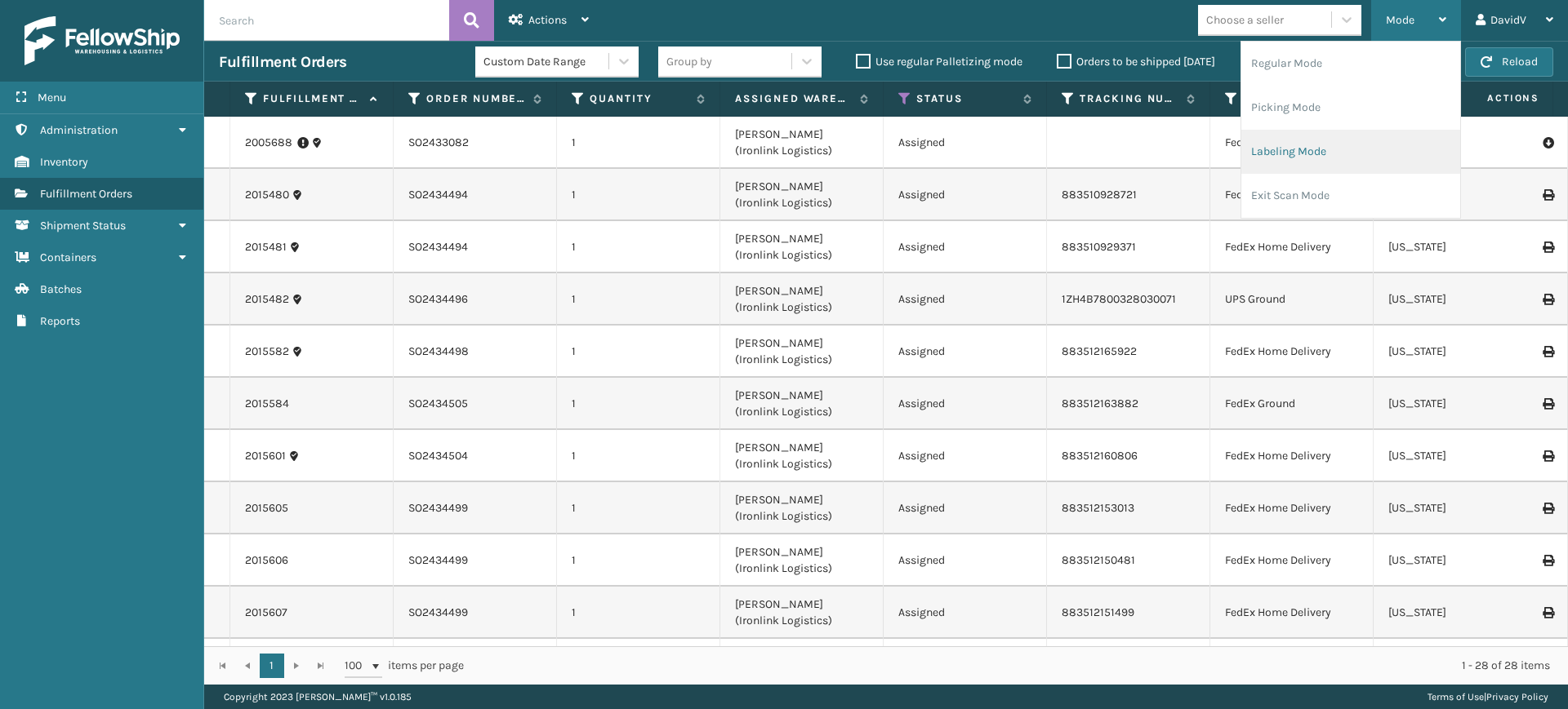
click at [1365, 140] on li "Labeling Mode" at bounding box center [1351, 152] width 219 height 44
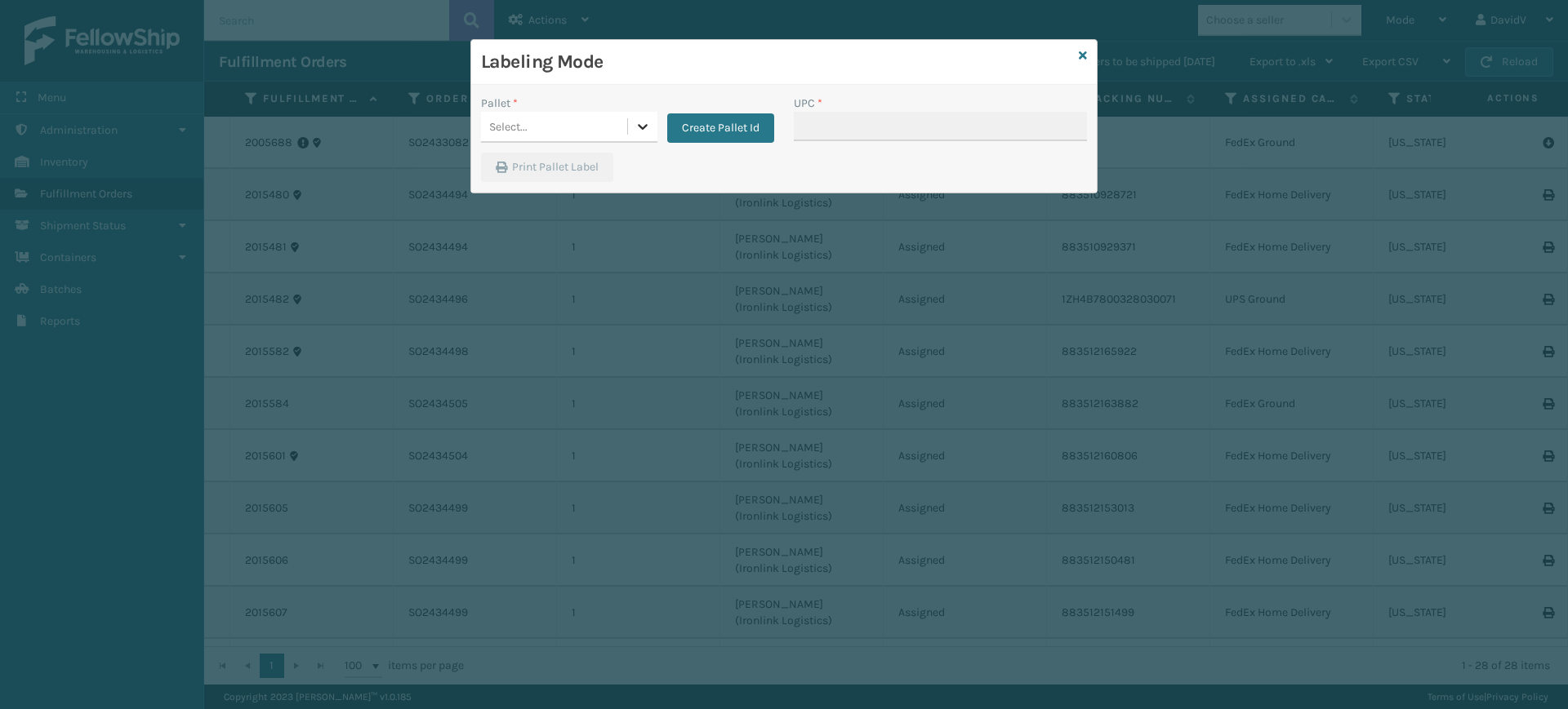
click at [639, 130] on icon at bounding box center [642, 126] width 16 height 16
drag, startPoint x: 604, startPoint y: 168, endPoint x: 479, endPoint y: 173, distance: 125.1
click at [479, 173] on div "Pallet * option FDXG-2MPNHC47ML focused, 1 of 2. 2 results available. Use Up an…" at bounding box center [784, 138] width 626 height 108
drag, startPoint x: 492, startPoint y: 169, endPoint x: 604, endPoint y: 168, distance: 112.0
click at [604, 168] on div "FDXG-2MPNHC47ML" at bounding box center [568, 167] width 176 height 30
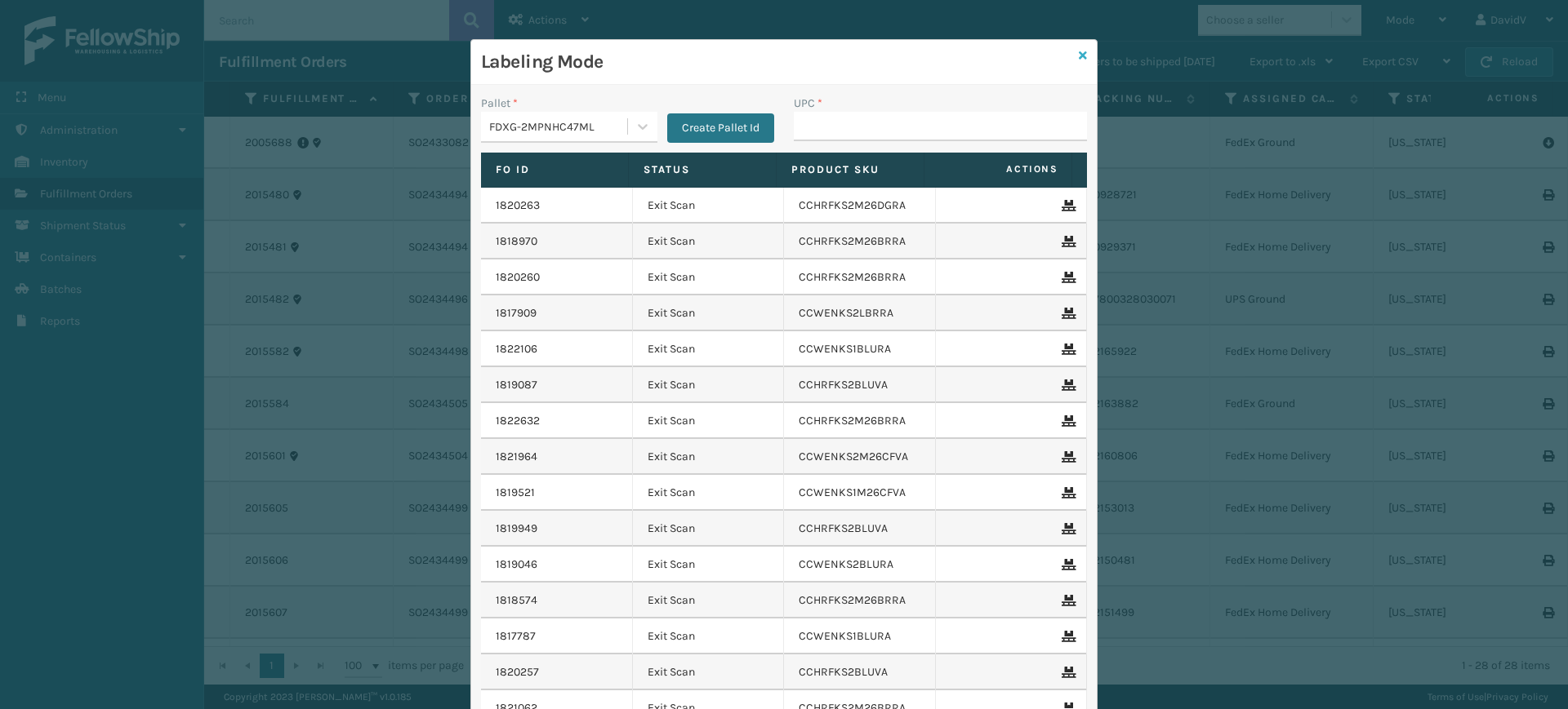
click at [1079, 50] on icon at bounding box center [1083, 56] width 8 height 12
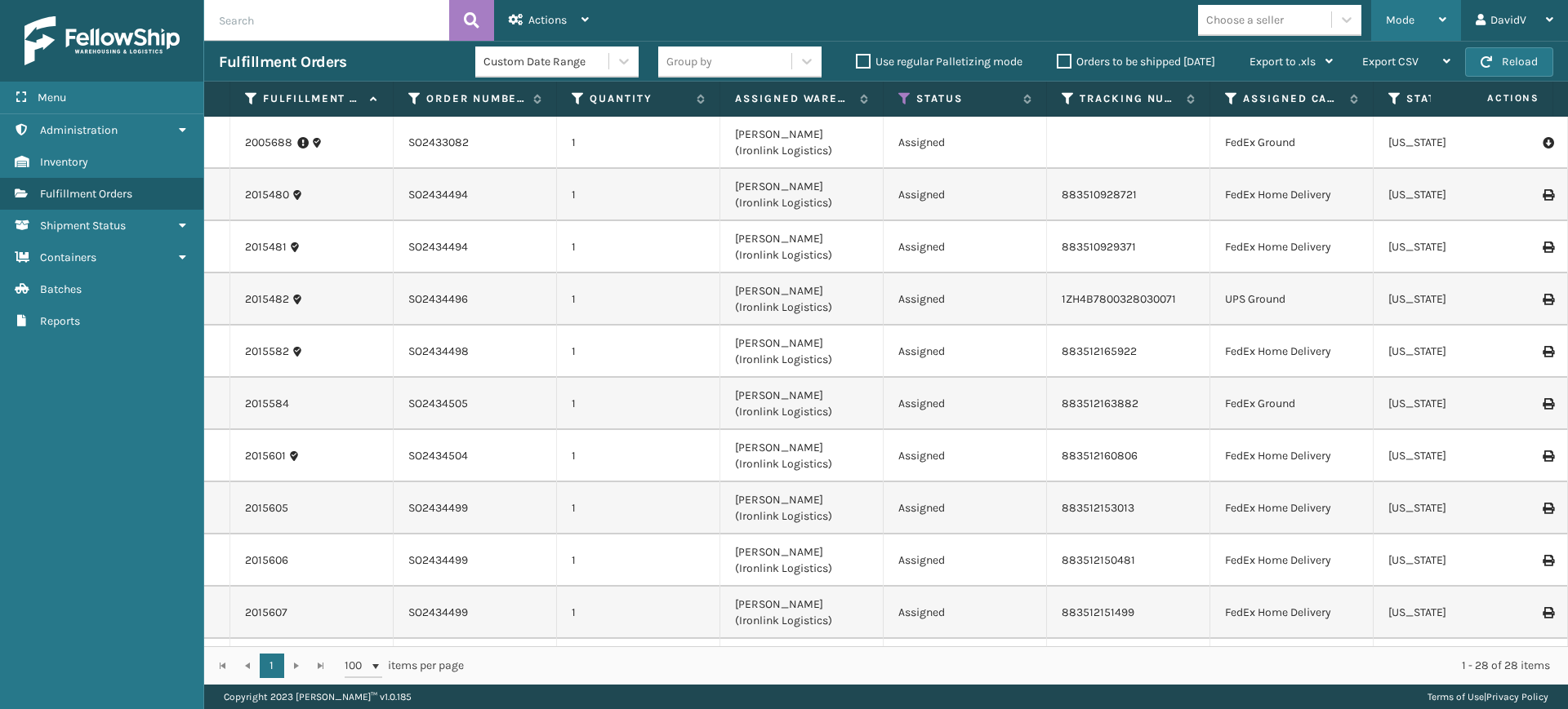
click at [1411, 24] on span "Mode" at bounding box center [1400, 20] width 29 height 13
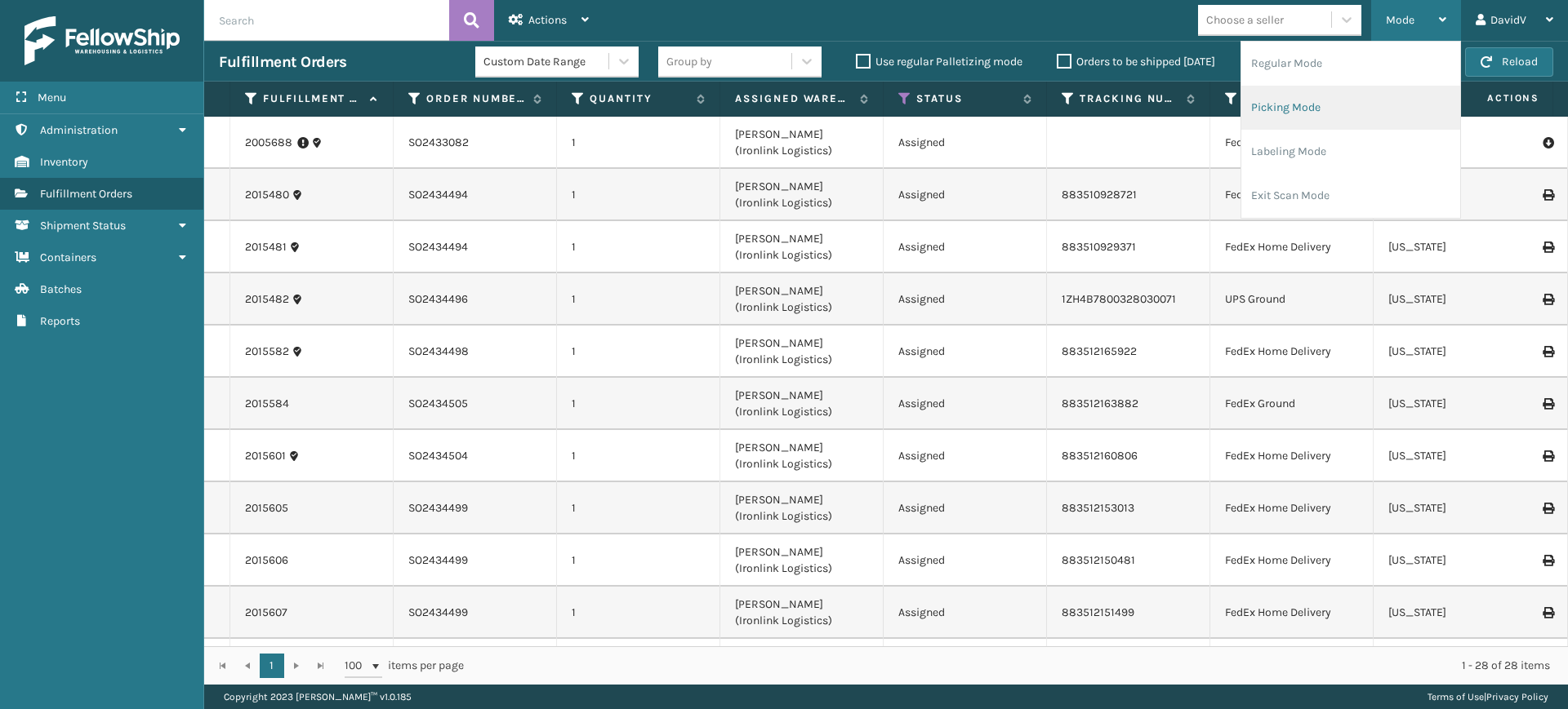
click at [1292, 105] on li "Picking Mode" at bounding box center [1351, 108] width 219 height 44
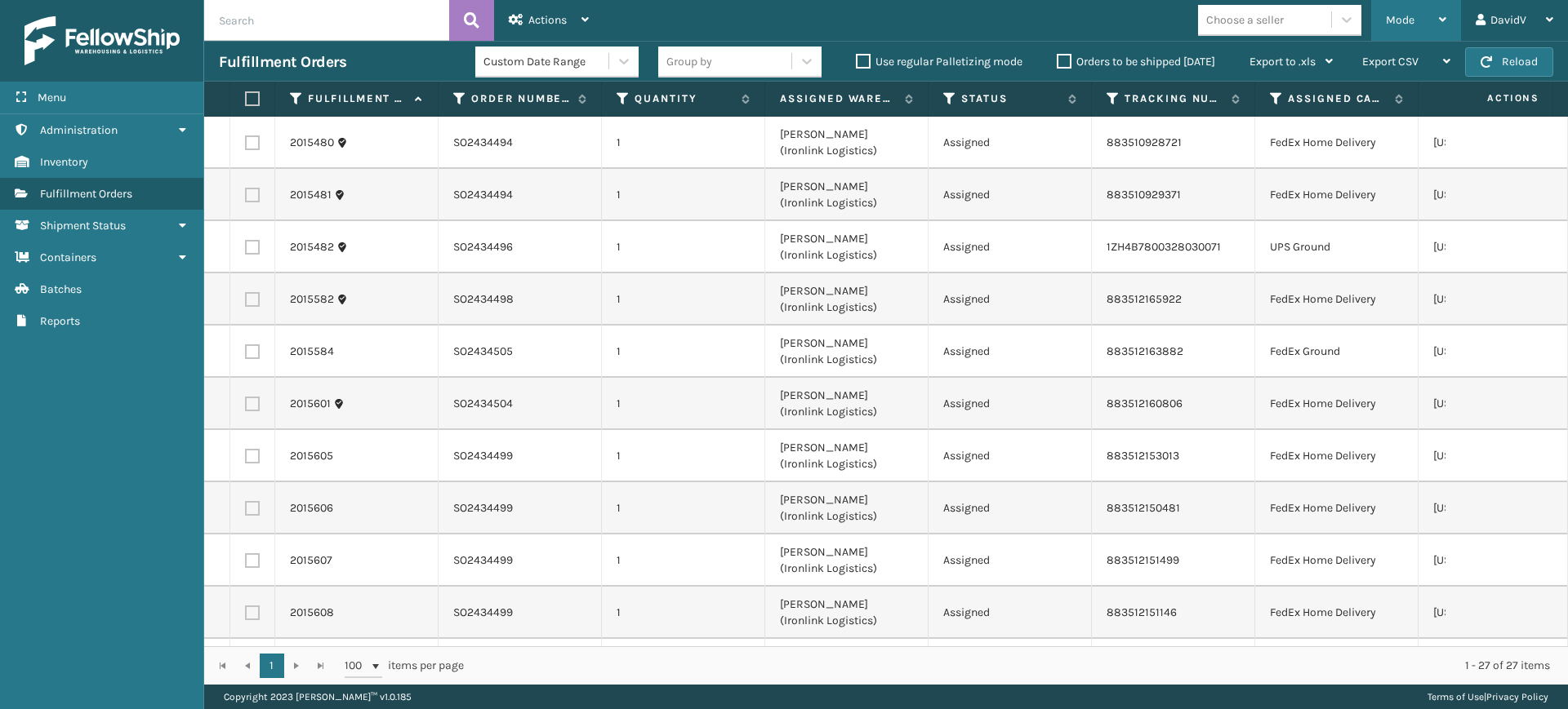
click at [1408, 20] on span "Mode" at bounding box center [1400, 20] width 29 height 13
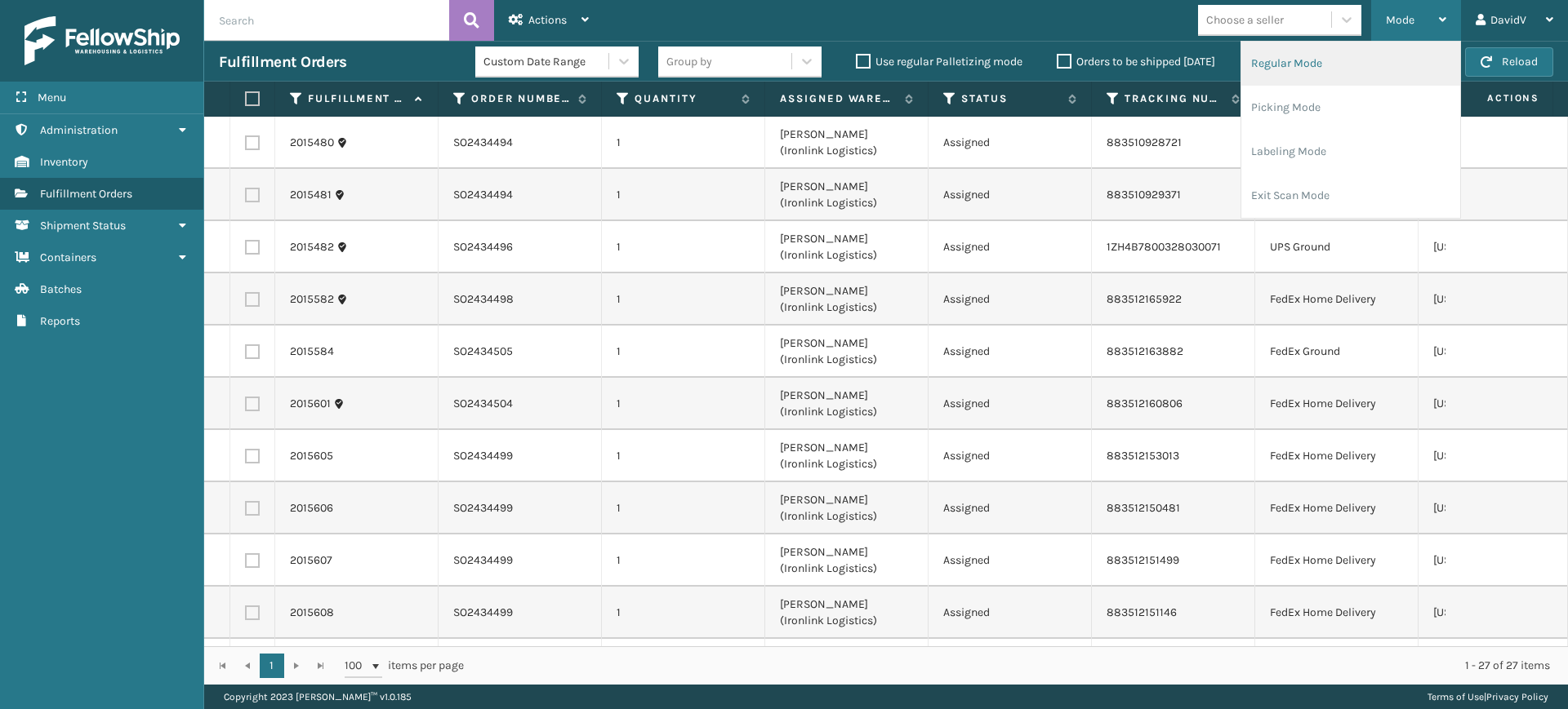
click at [1318, 57] on li "Regular Mode" at bounding box center [1351, 63] width 219 height 44
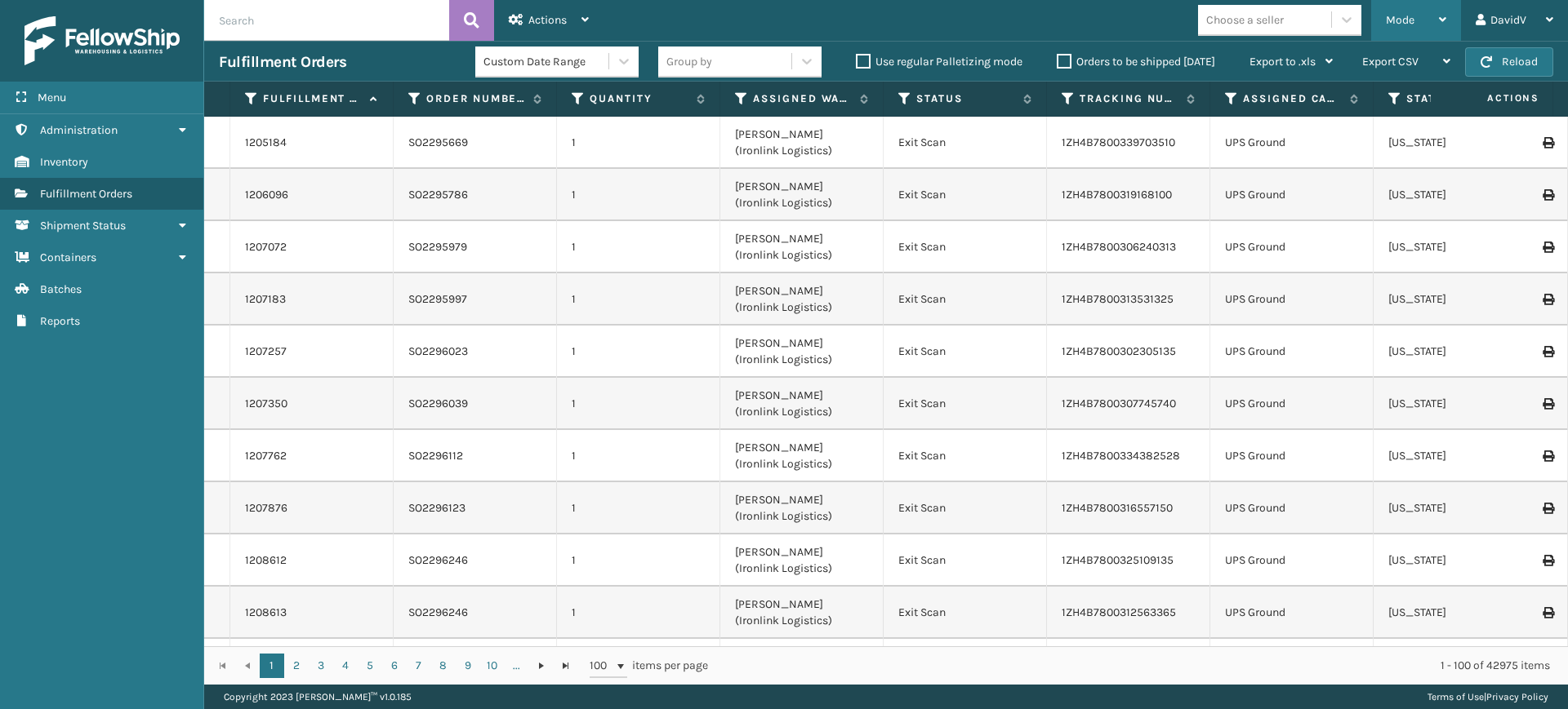
click at [1437, 12] on div "Mode" at bounding box center [1415, 20] width 61 height 40
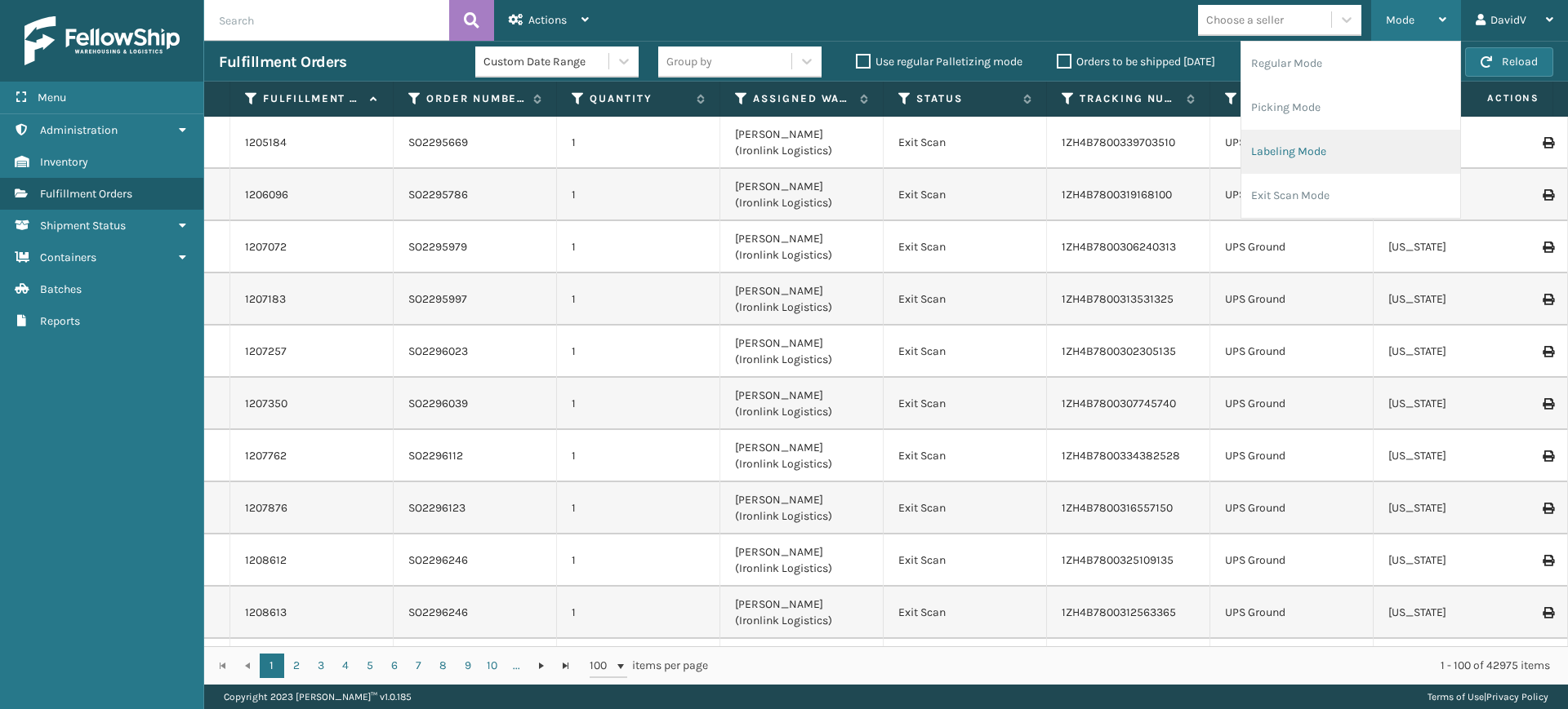
click at [1314, 155] on li "Labeling Mode" at bounding box center [1351, 152] width 219 height 44
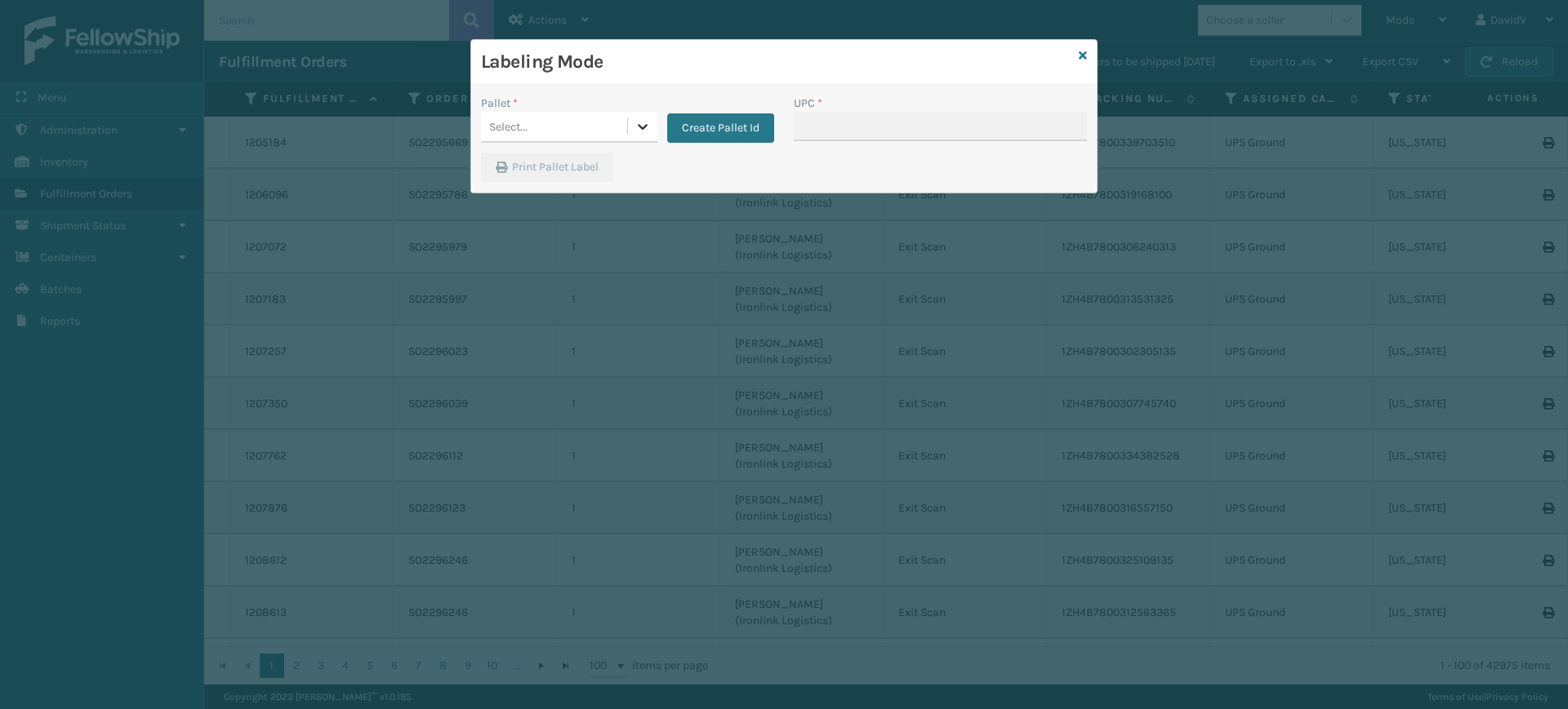
click at [641, 134] on icon at bounding box center [642, 126] width 16 height 16
click at [564, 194] on div "FDXG-AYO1BESYI8" at bounding box center [568, 197] width 176 height 30
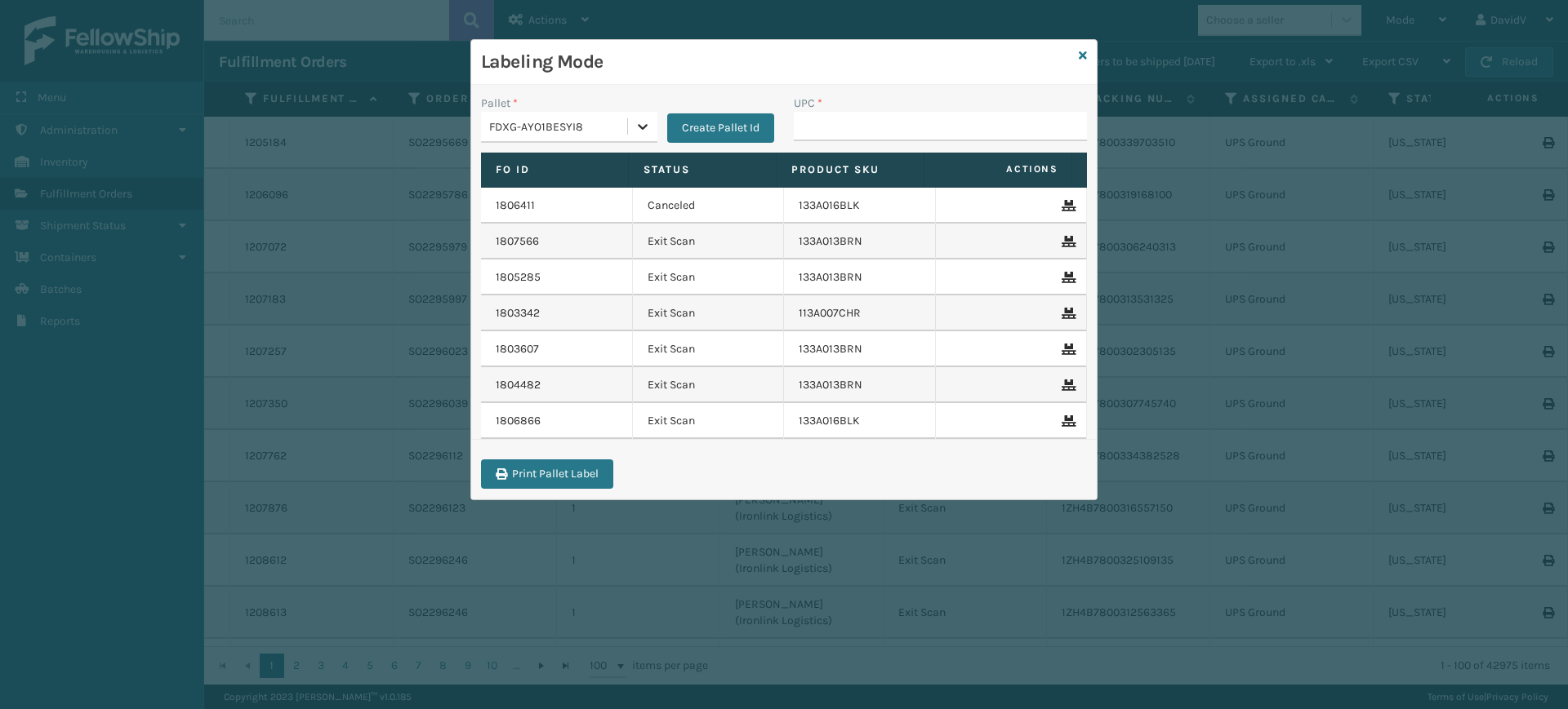
click at [641, 125] on icon at bounding box center [642, 126] width 16 height 16
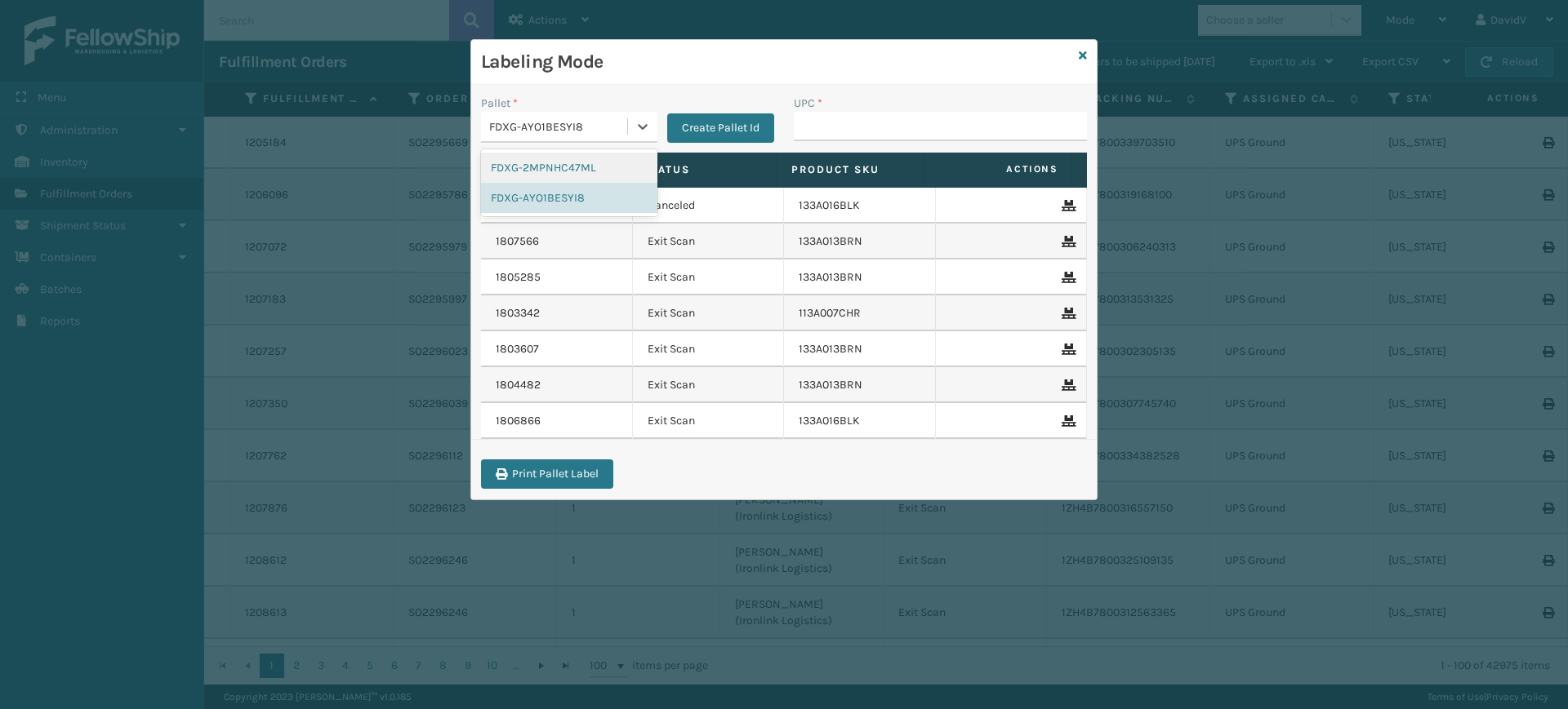
click at [590, 157] on div "FDXG-2MPNHC47ML" at bounding box center [568, 167] width 176 height 30
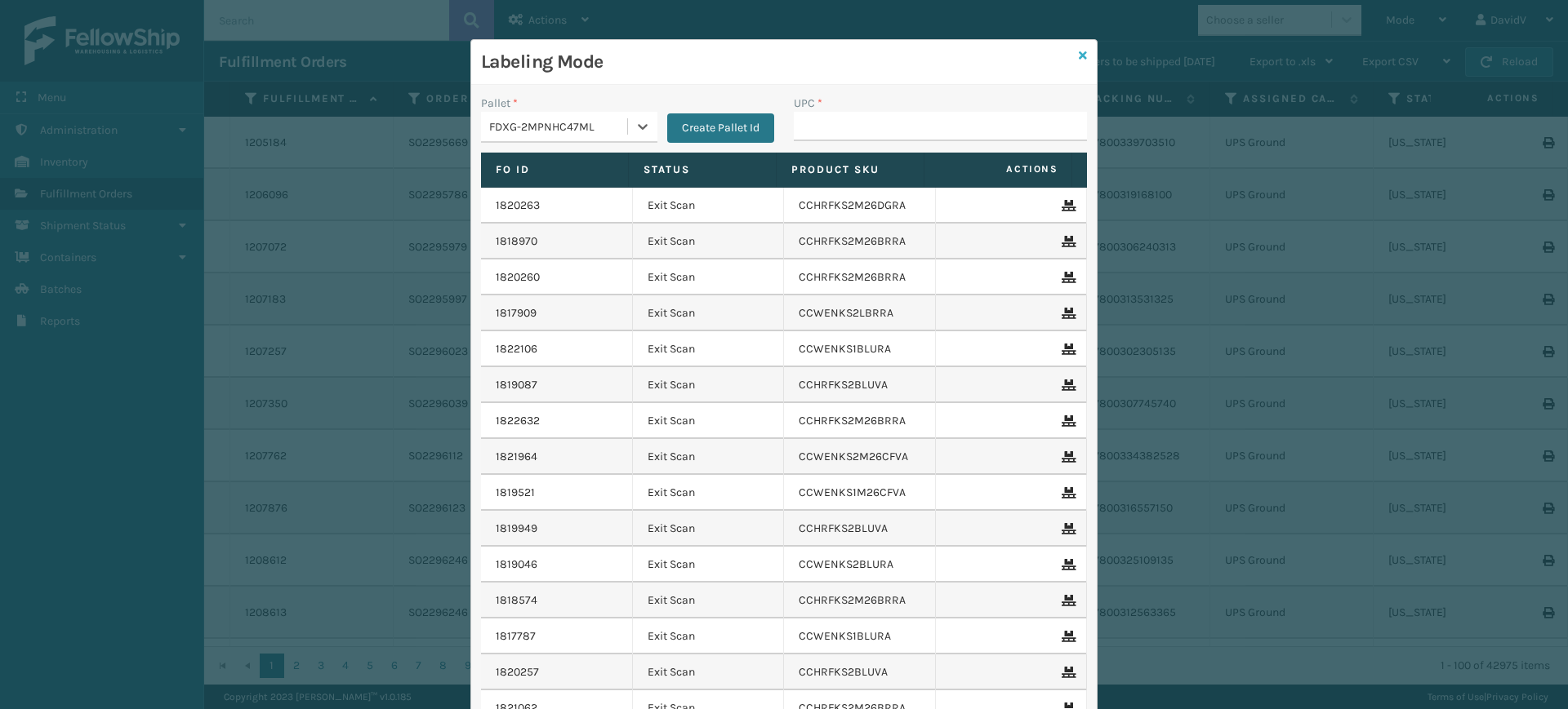
click at [1079, 56] on icon at bounding box center [1083, 56] width 8 height 12
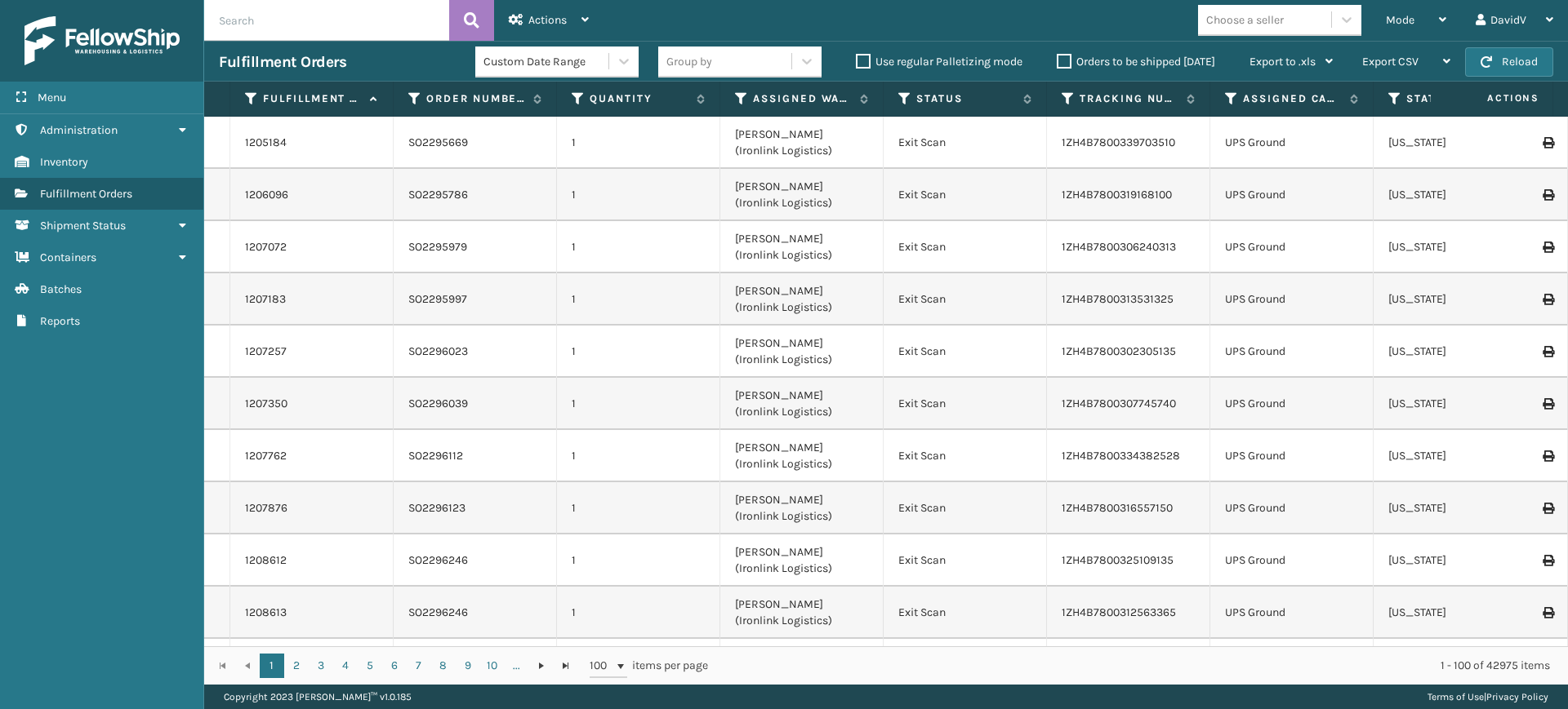
click at [1065, 60] on label "Orders to be shipped [DATE]" at bounding box center [1135, 61] width 159 height 13
click at [1058, 60] on input "Orders to be shipped [DATE]" at bounding box center [1057, 57] width 1 height 11
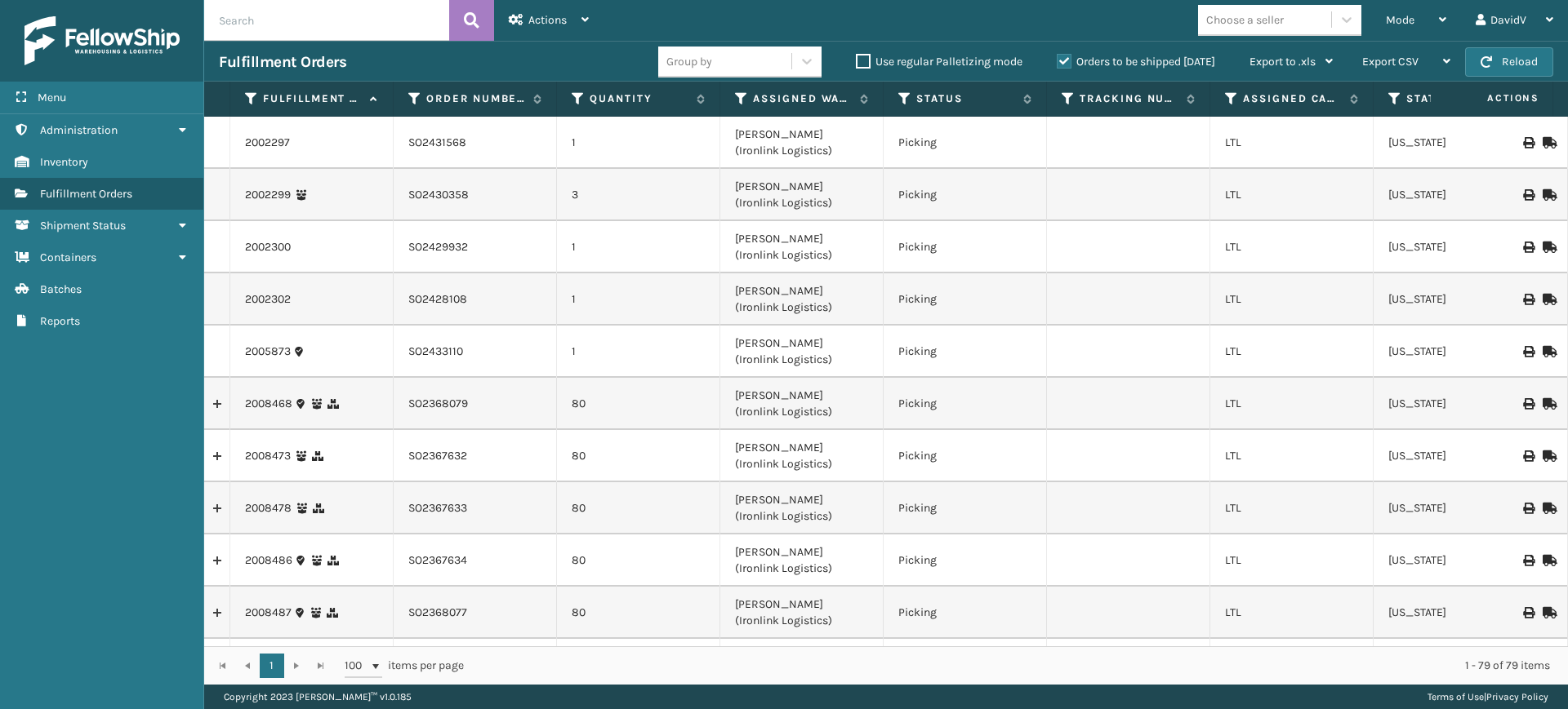
click at [1063, 61] on label "Orders to be shipped [DATE]" at bounding box center [1135, 61] width 159 height 13
click at [1058, 61] on input "Orders to be shipped [DATE]" at bounding box center [1057, 57] width 1 height 11
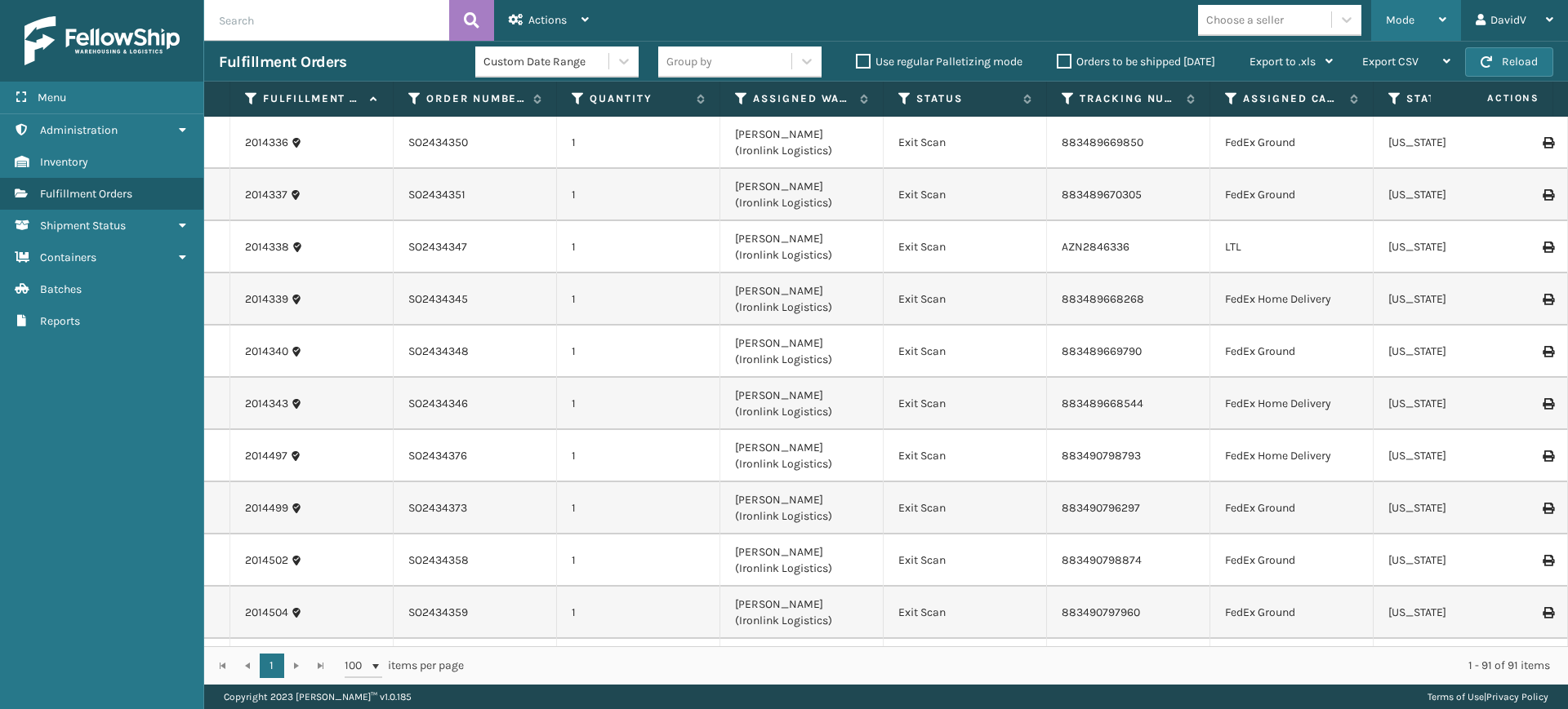
click at [1454, 13] on div "Mode Regular Mode Picking Mode Labeling Mode Exit Scan Mode" at bounding box center [1415, 20] width 89 height 40
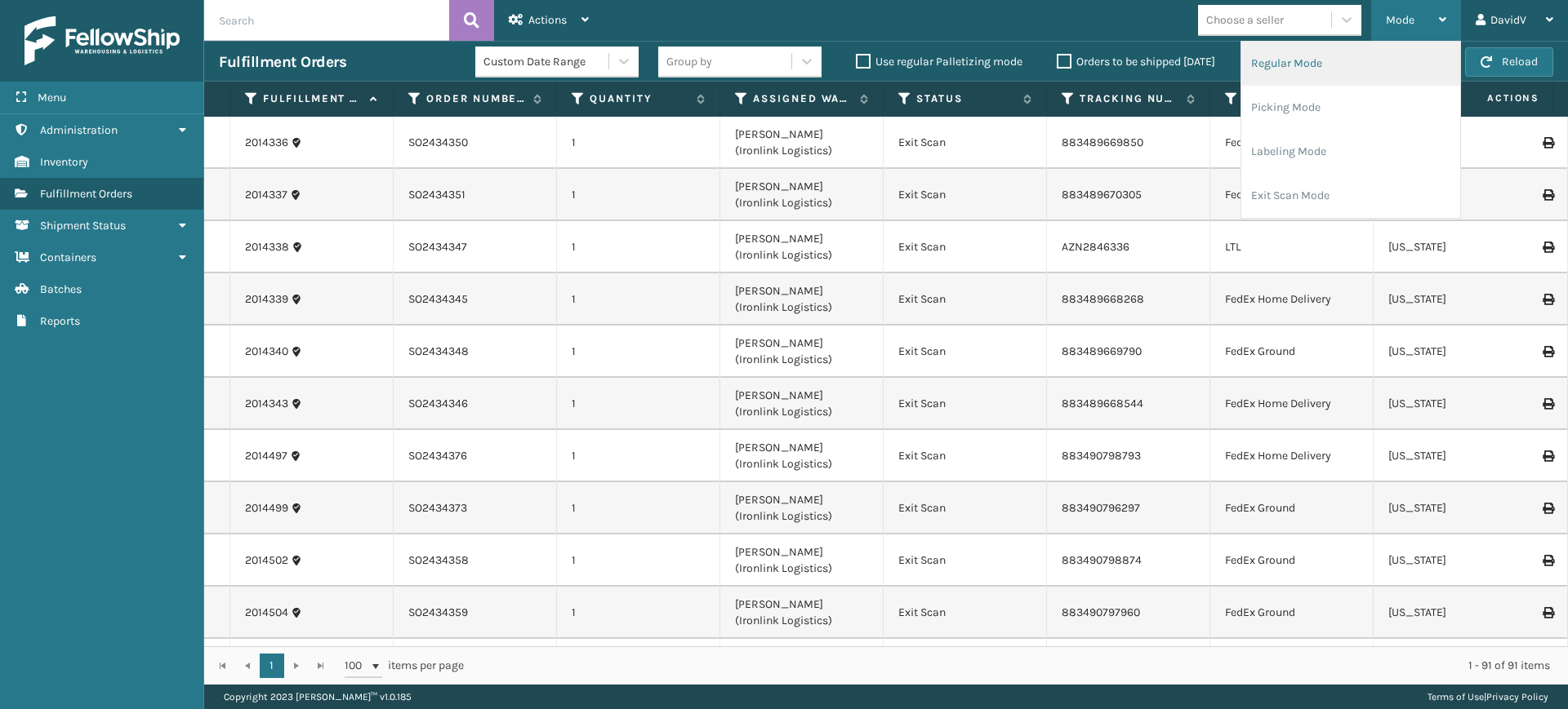
click at [1296, 64] on li "Regular Mode" at bounding box center [1351, 63] width 219 height 44
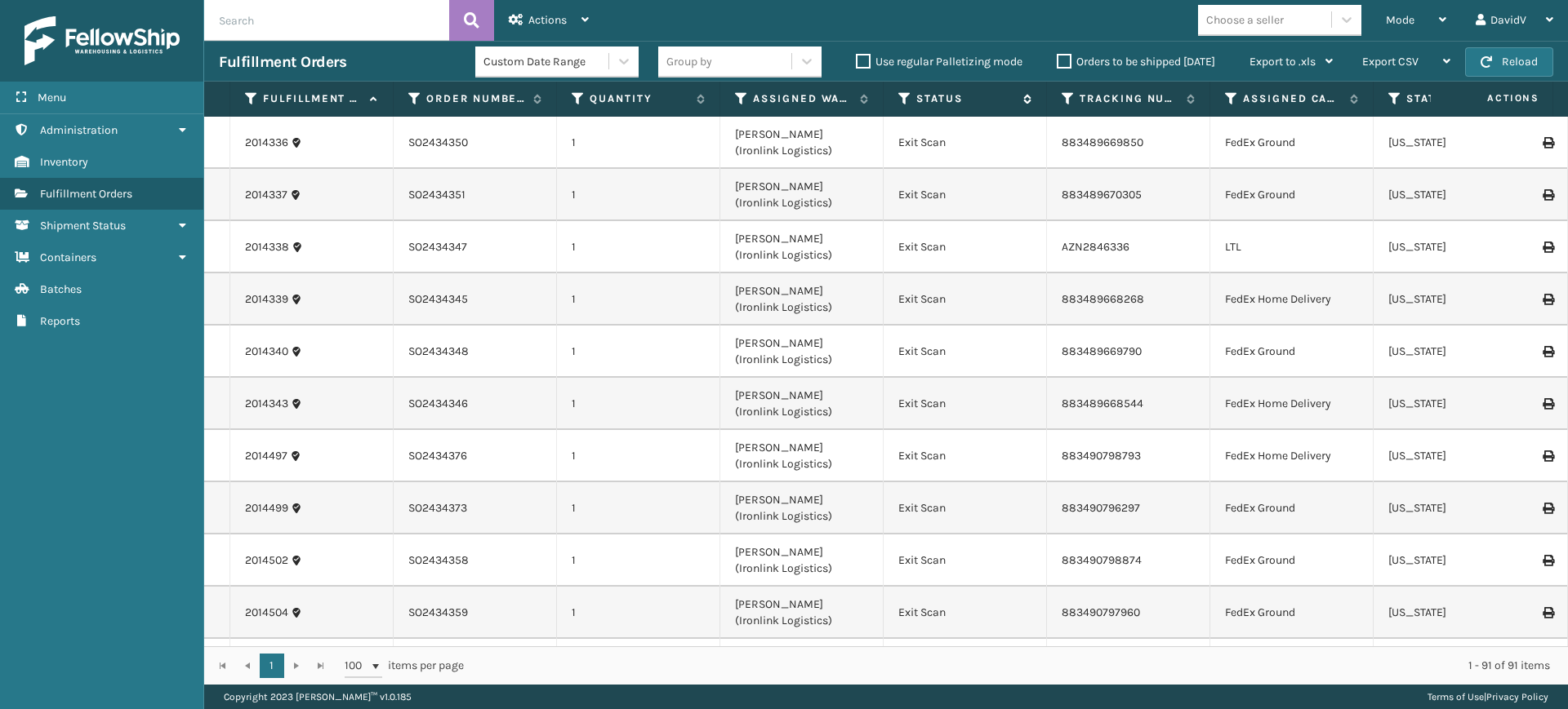
click at [902, 91] on icon at bounding box center [905, 98] width 13 height 14
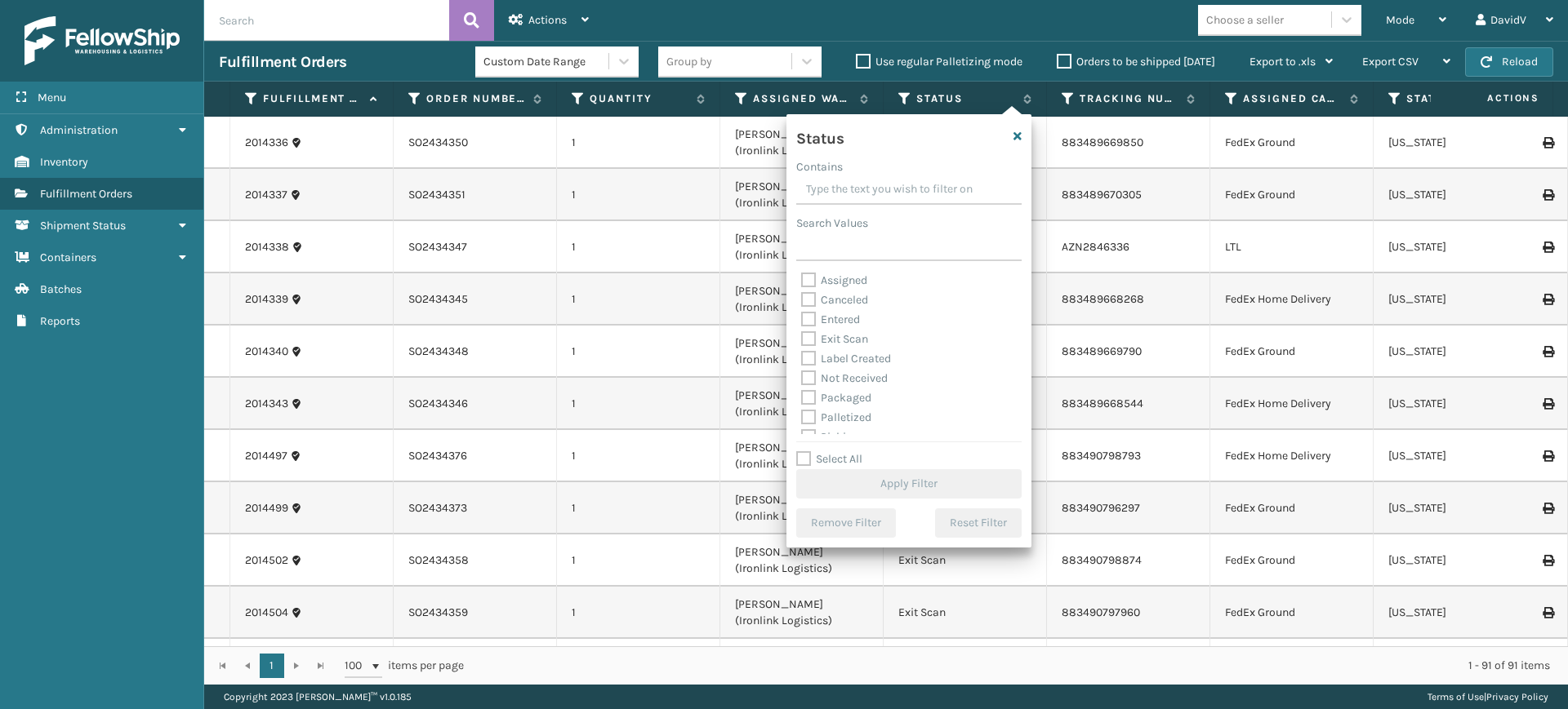
click at [837, 279] on label "Assigned" at bounding box center [834, 281] width 66 height 13
click at [802, 279] on input "Assigned" at bounding box center [801, 276] width 1 height 11
checkbox input "true"
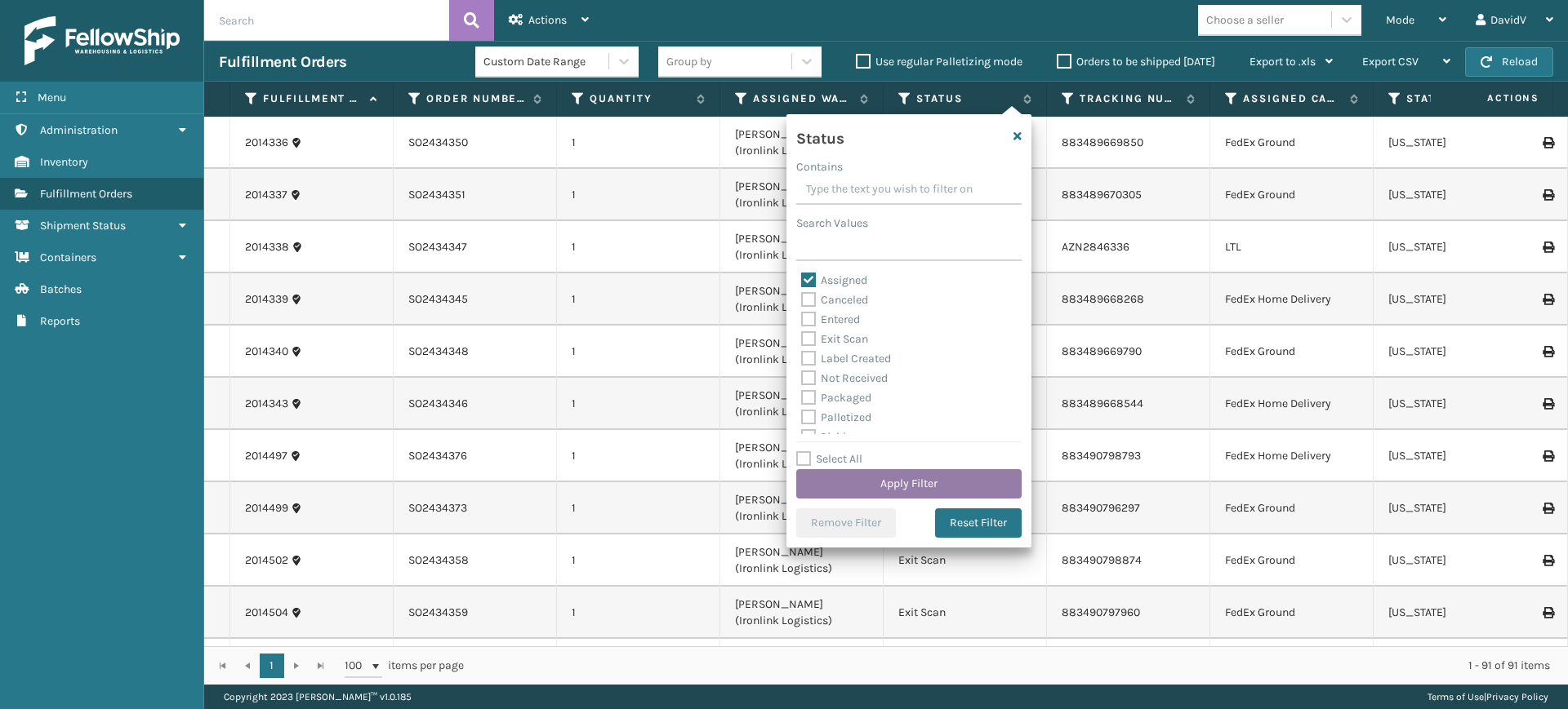
click at [898, 484] on button "Apply Filter" at bounding box center [908, 483] width 225 height 30
